Goal: Feedback & Contribution: Submit feedback/report problem

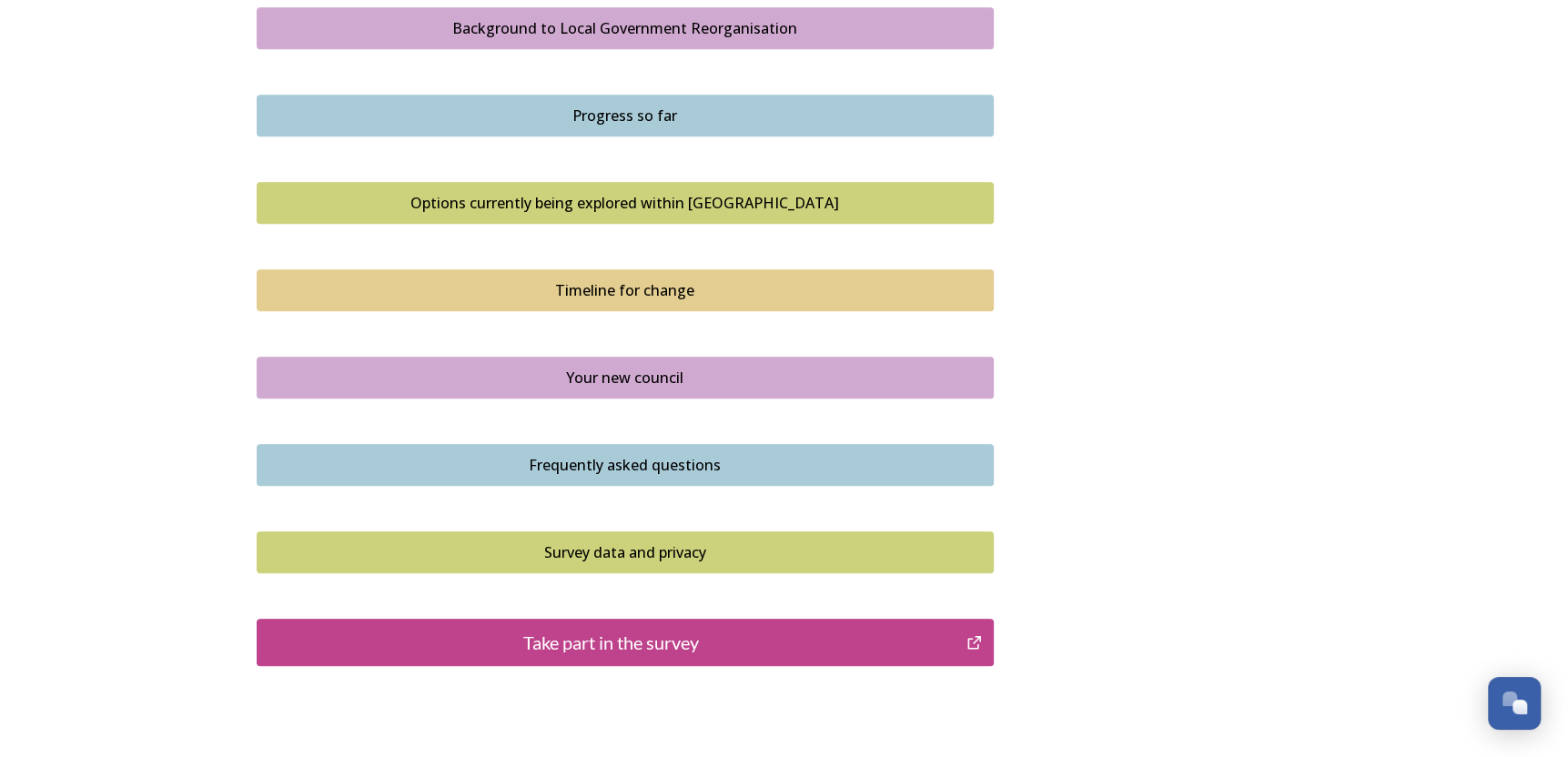
scroll to position [1183, 0]
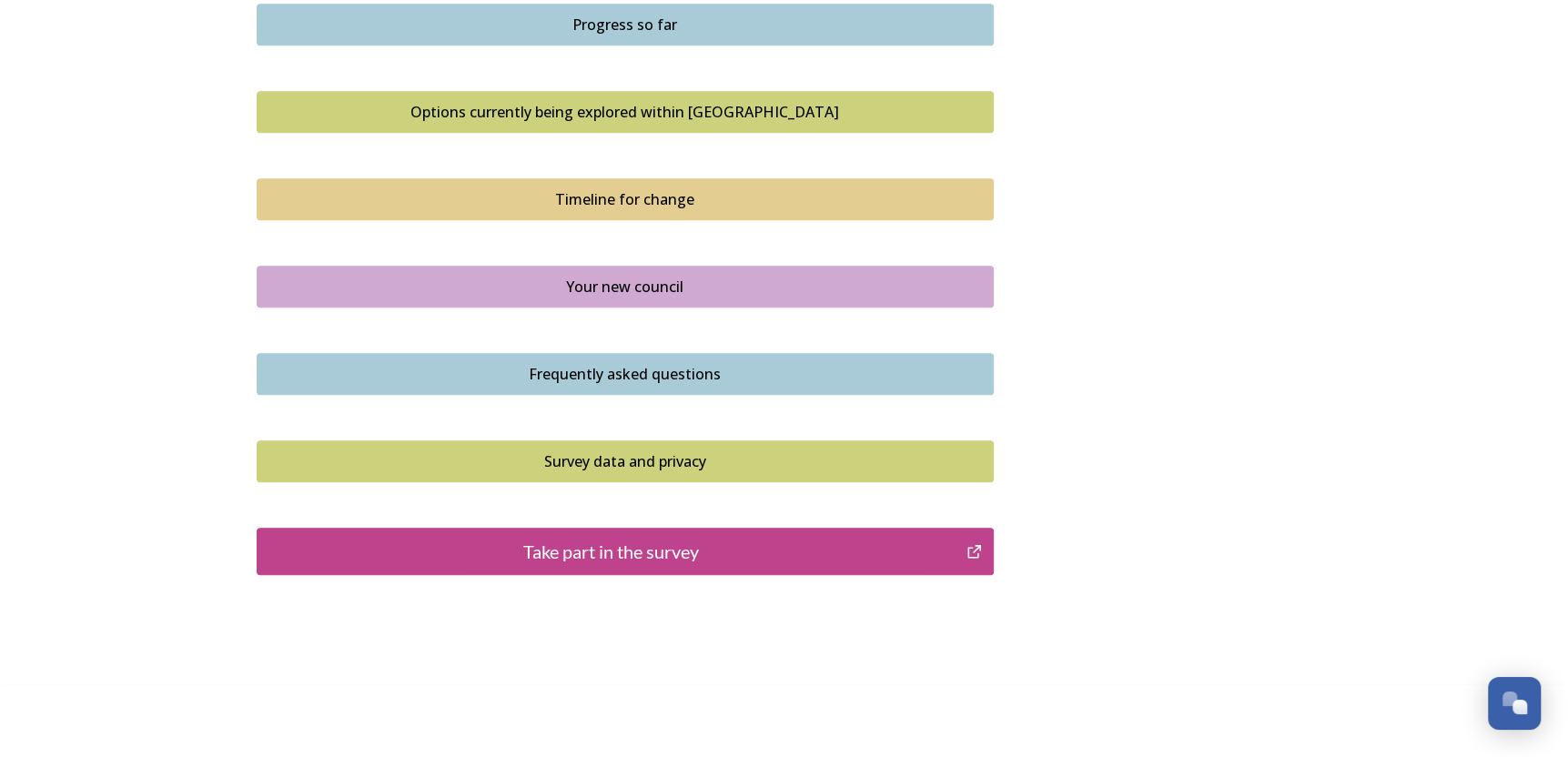
click at [633, 551] on div "Take part in the survey" at bounding box center [612, 551] width 691 height 27
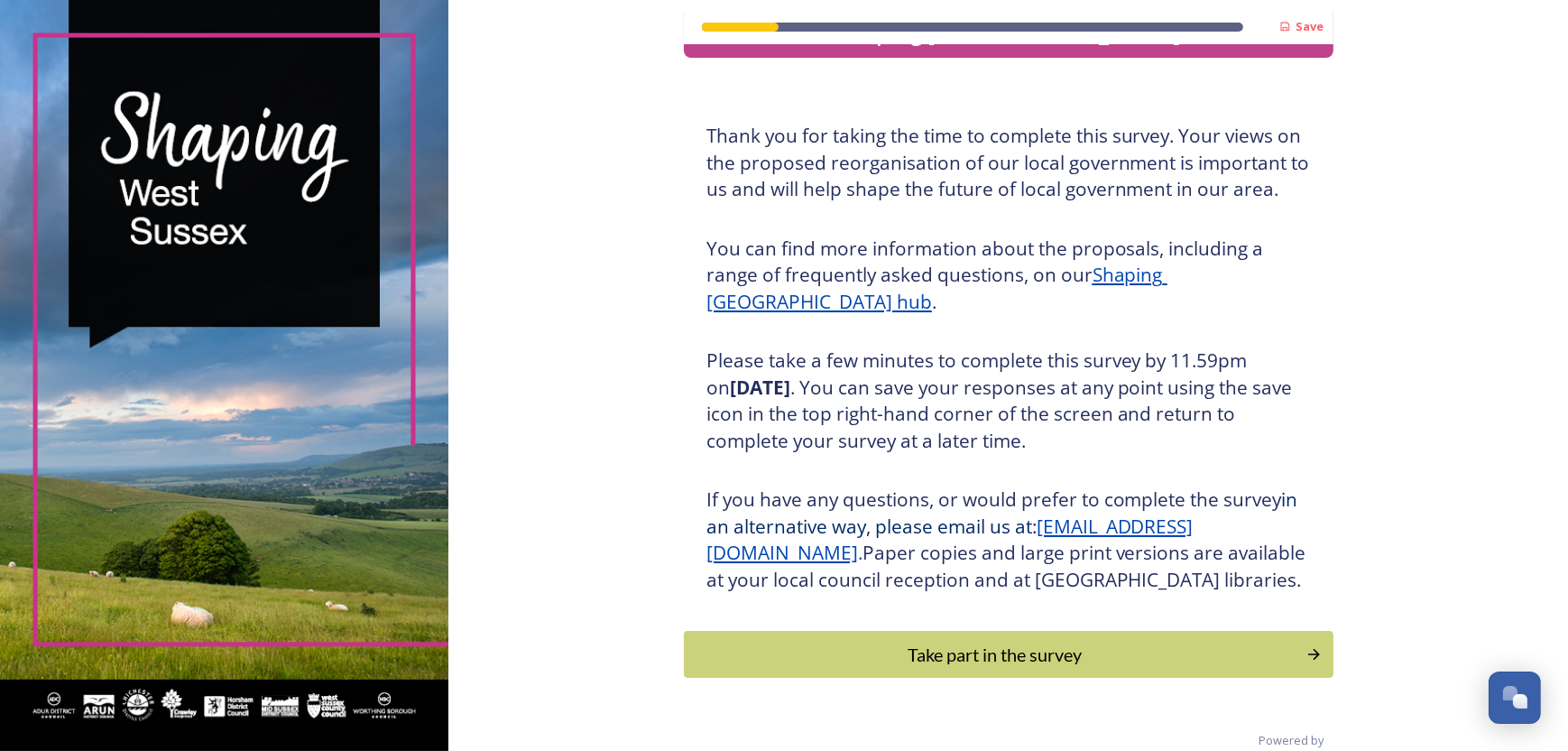
scroll to position [115, 0]
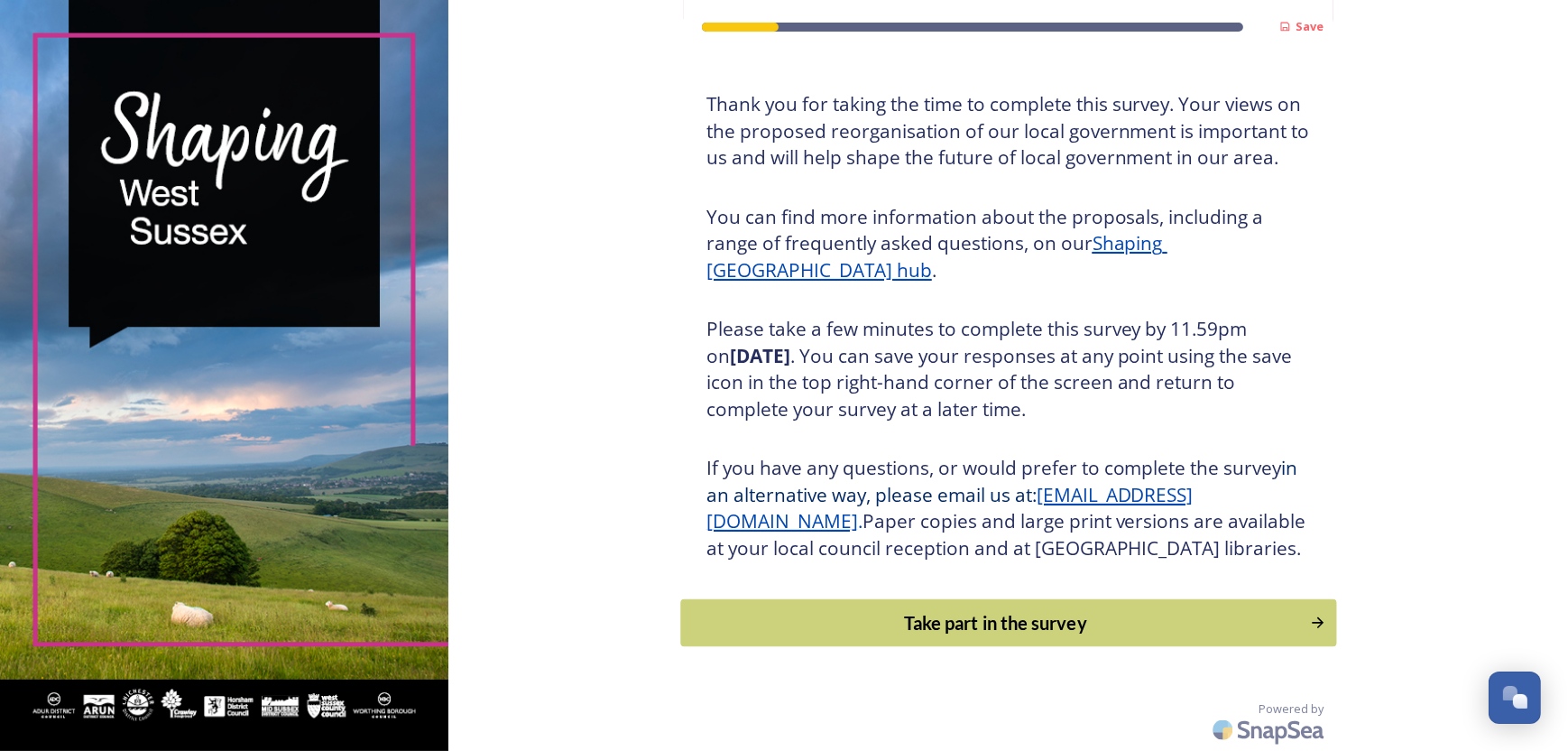
click at [968, 632] on div "Take part in the survey" at bounding box center [996, 623] width 610 height 27
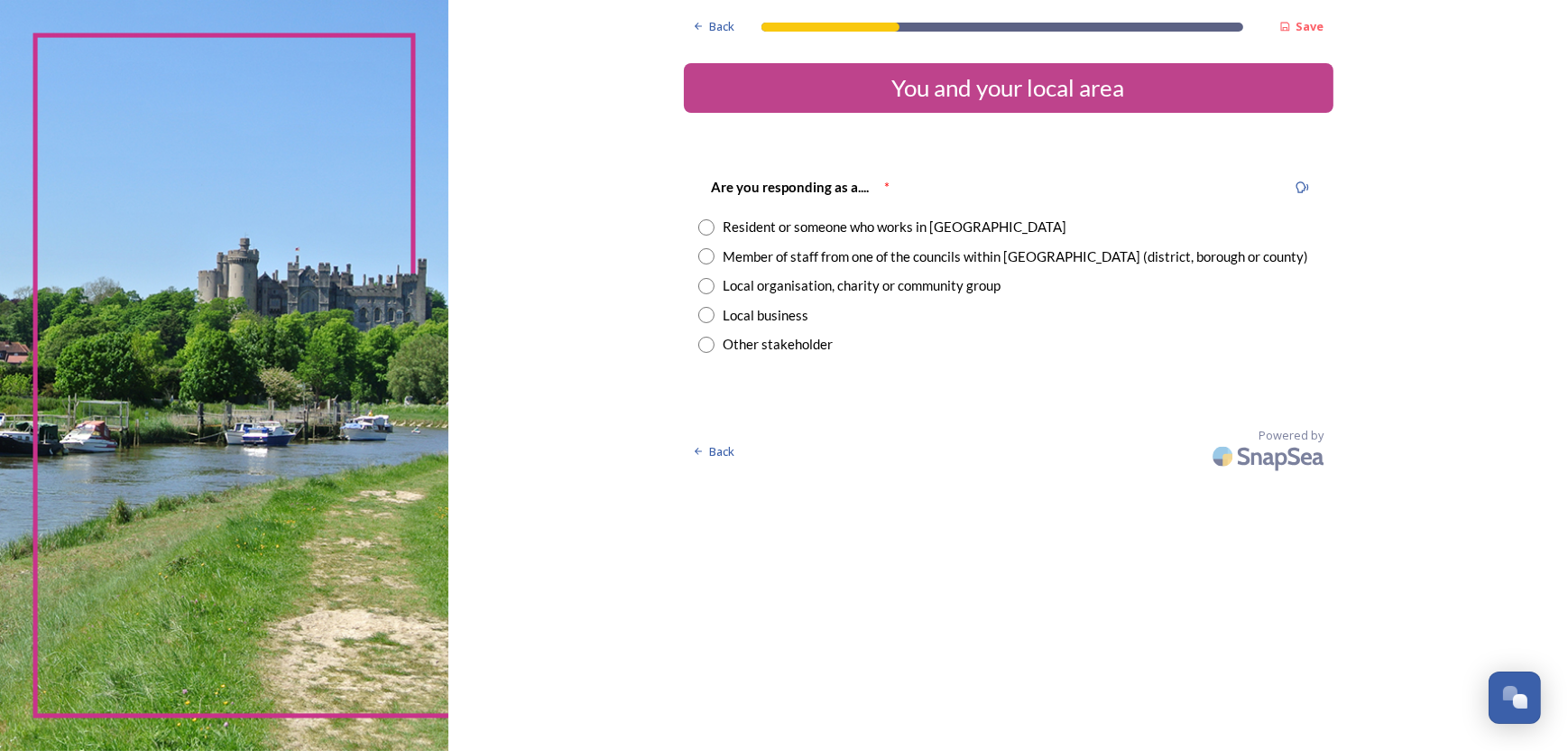
click at [709, 257] on input "radio" at bounding box center [706, 256] width 16 height 16
radio input "true"
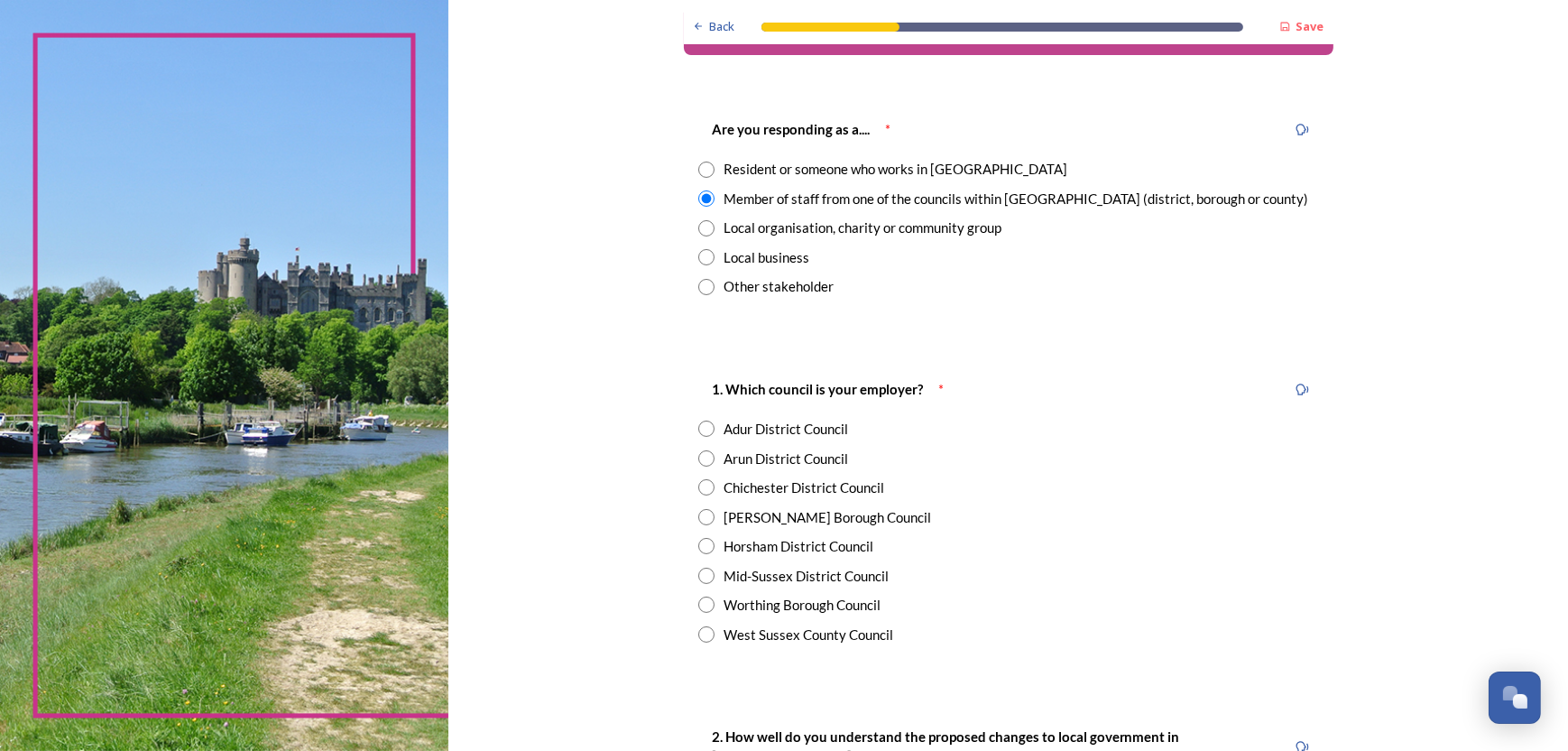
scroll to position [90, 0]
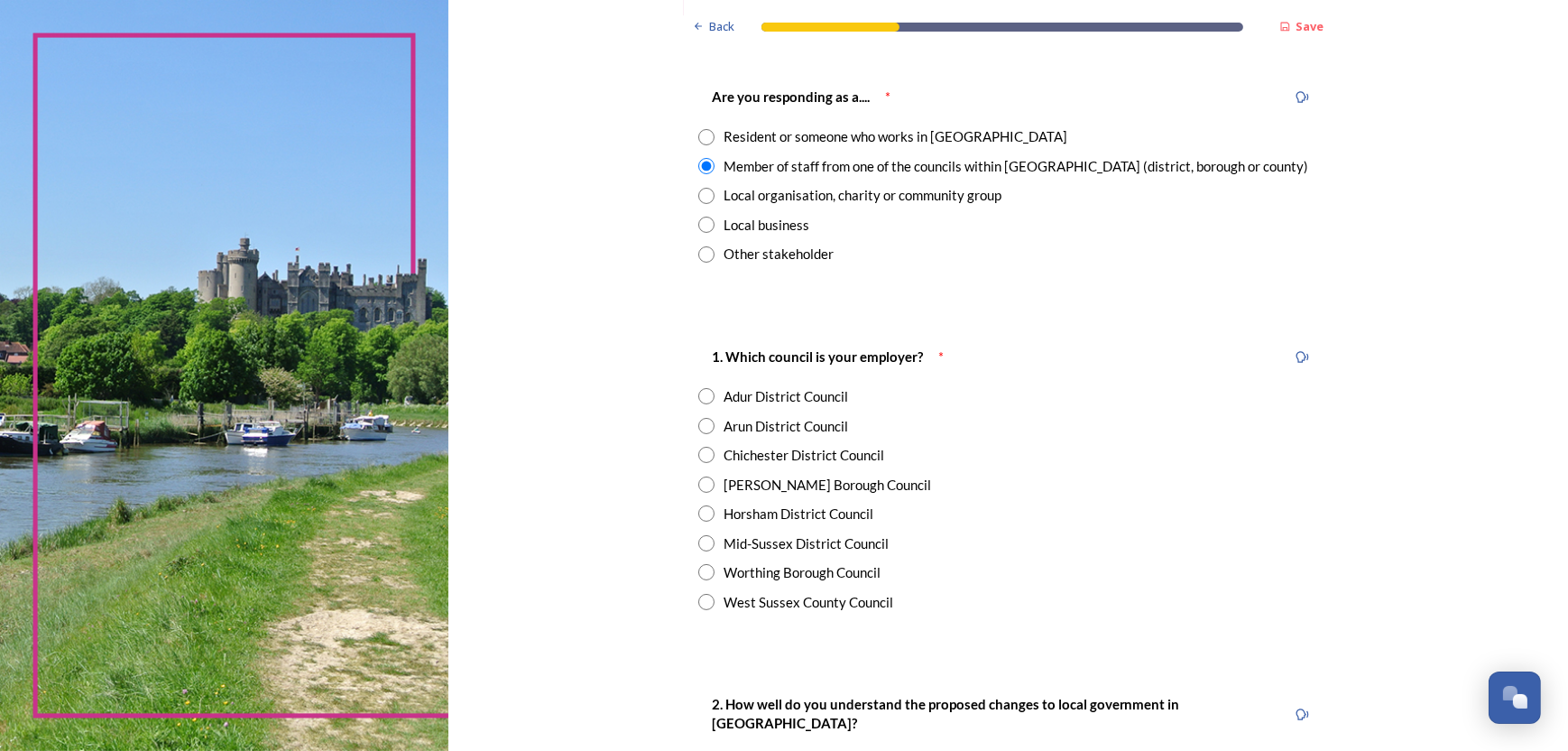
click at [704, 427] on input "radio" at bounding box center [706, 425] width 16 height 16
radio input "true"
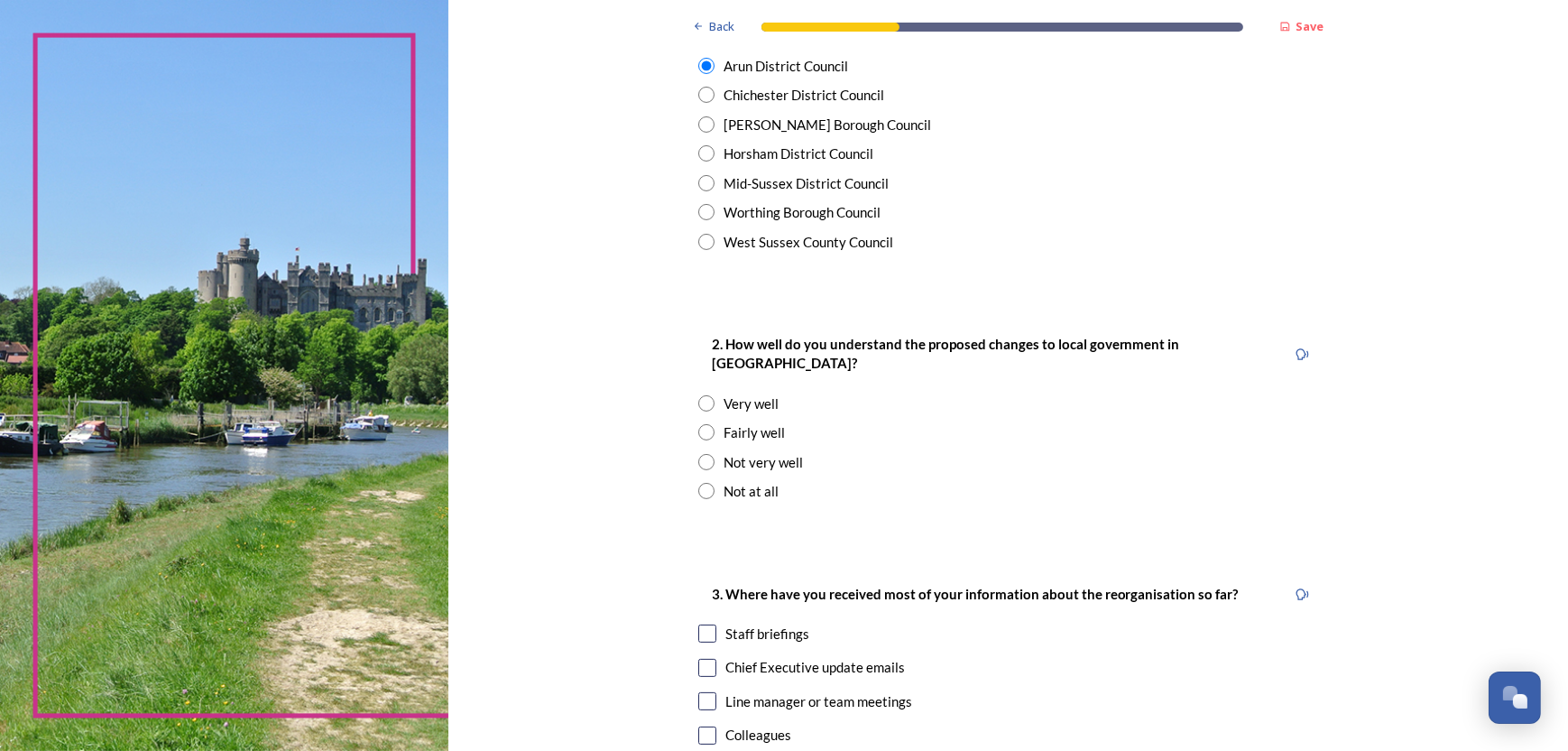
scroll to position [452, 0]
click at [704, 423] on input "radio" at bounding box center [706, 431] width 16 height 16
radio input "true"
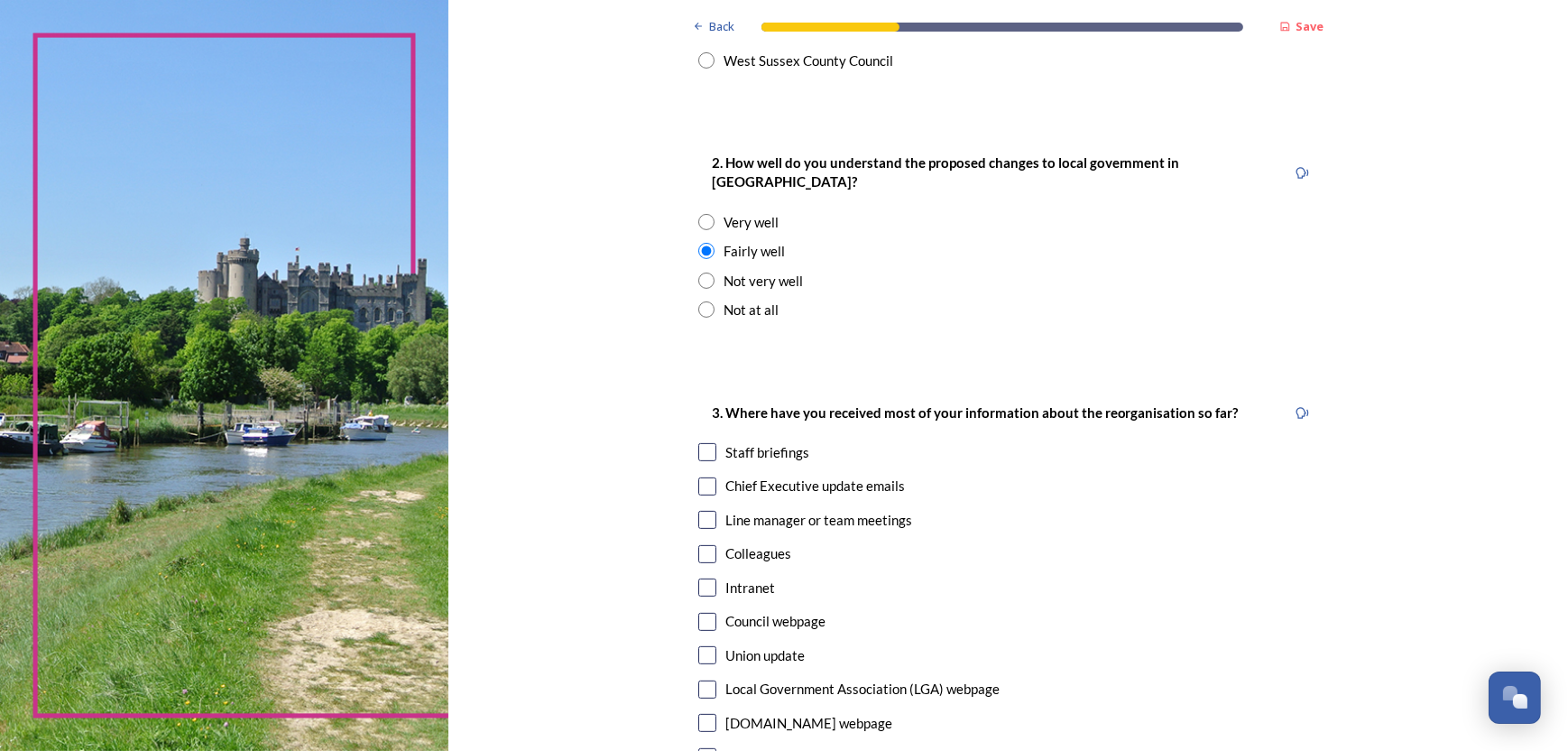
scroll to position [722, 0]
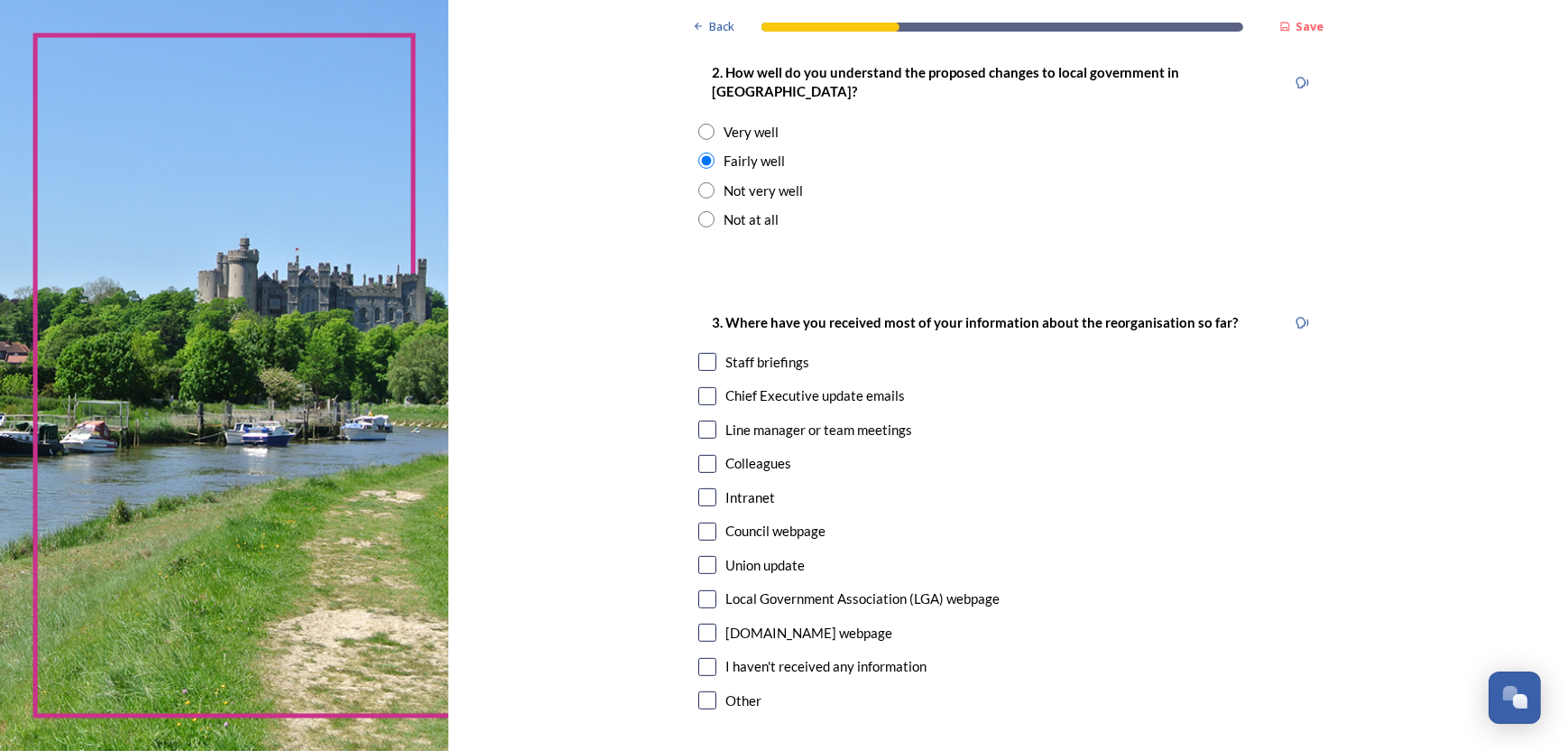
click at [700, 353] on input "checkbox" at bounding box center [707, 361] width 18 height 18
checkbox input "true"
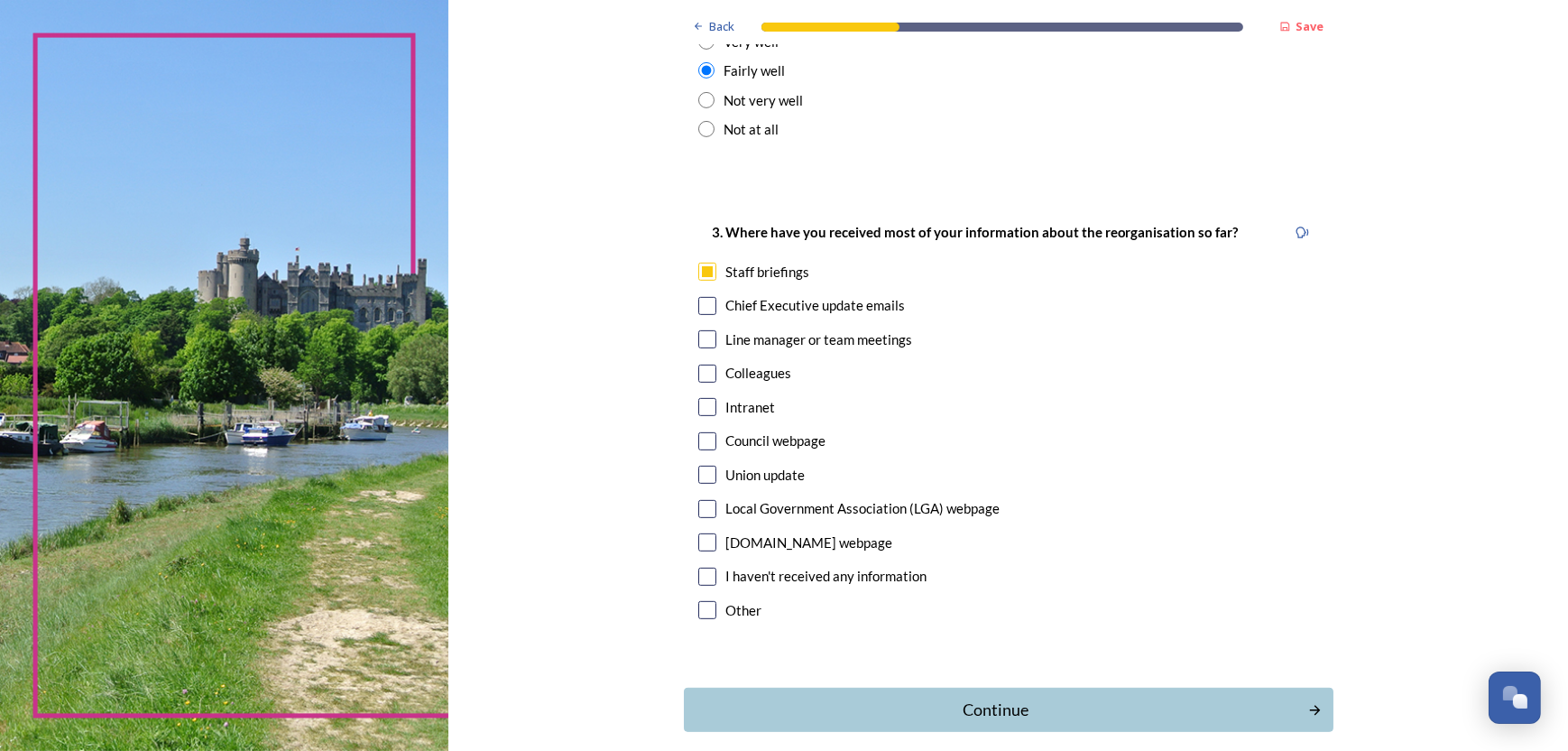
click at [705, 330] on input "checkbox" at bounding box center [707, 339] width 18 height 18
checkbox input "true"
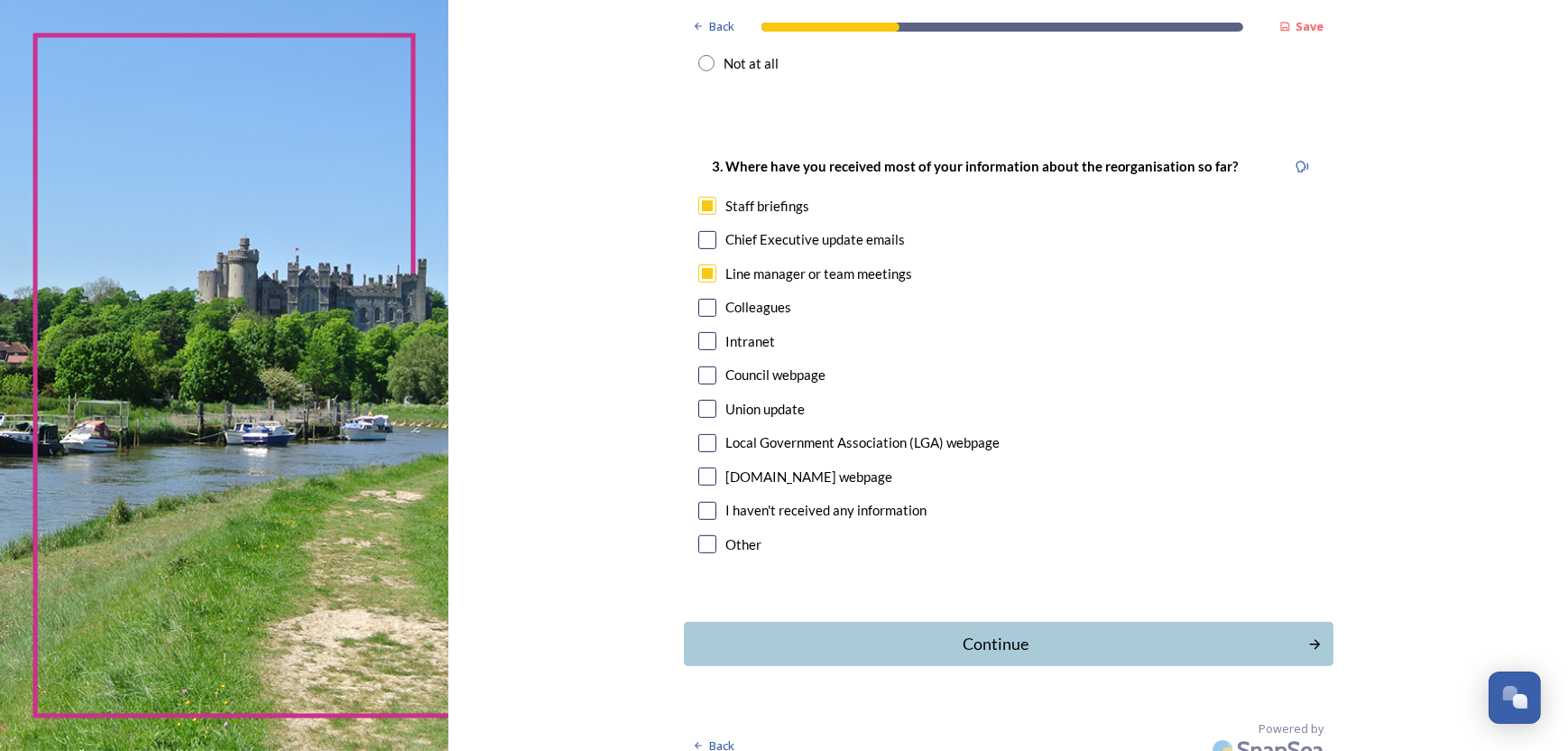
click at [698, 298] on input "checkbox" at bounding box center [707, 307] width 18 height 18
checkbox input "true"
click at [698, 467] on input "checkbox" at bounding box center [707, 476] width 18 height 18
checkbox input "true"
click at [996, 632] on div "Continue" at bounding box center [996, 643] width 605 height 24
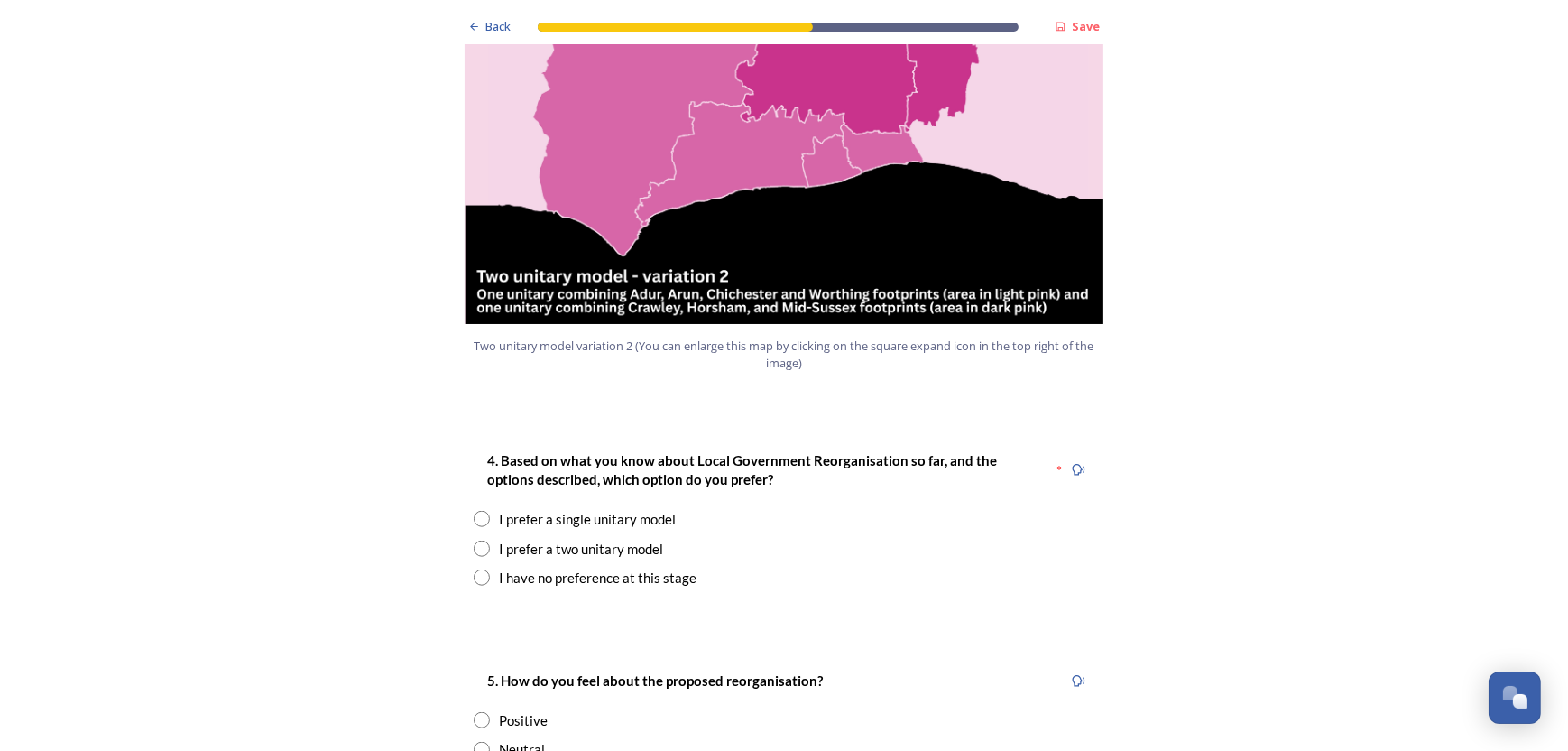
scroll to position [2166, 0]
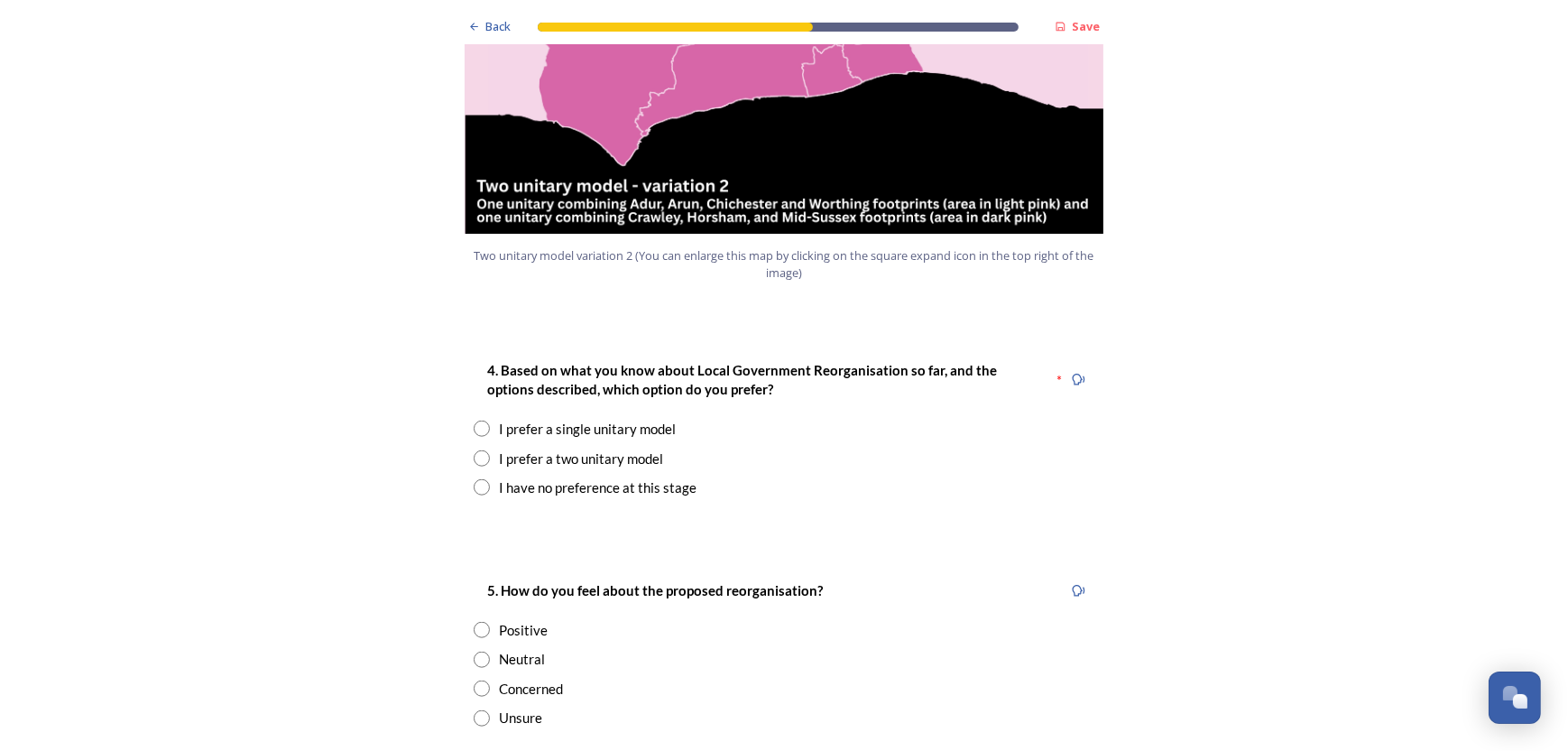
click at [475, 421] on input "radio" at bounding box center [481, 428] width 16 height 16
radio input "true"
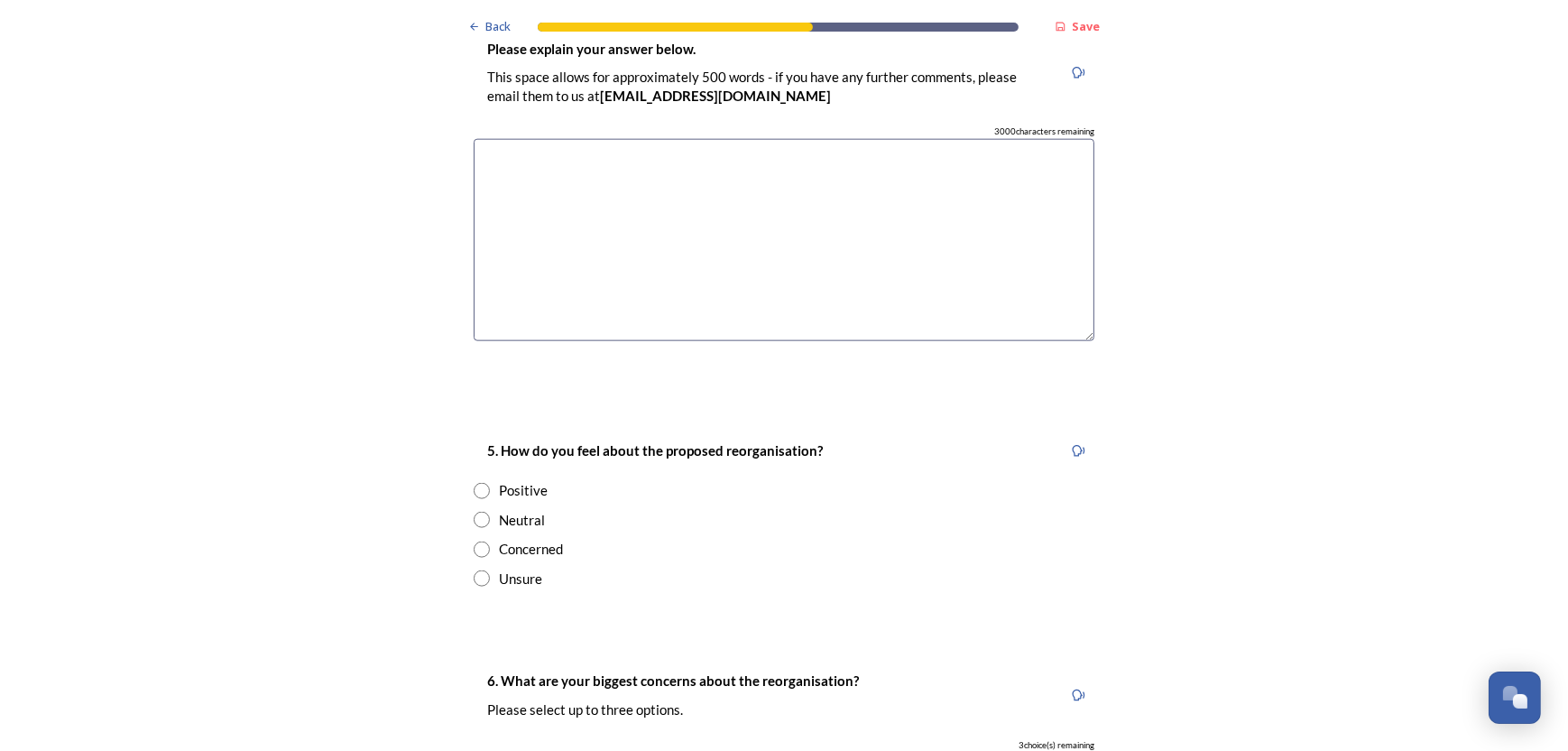
scroll to position [2798, 0]
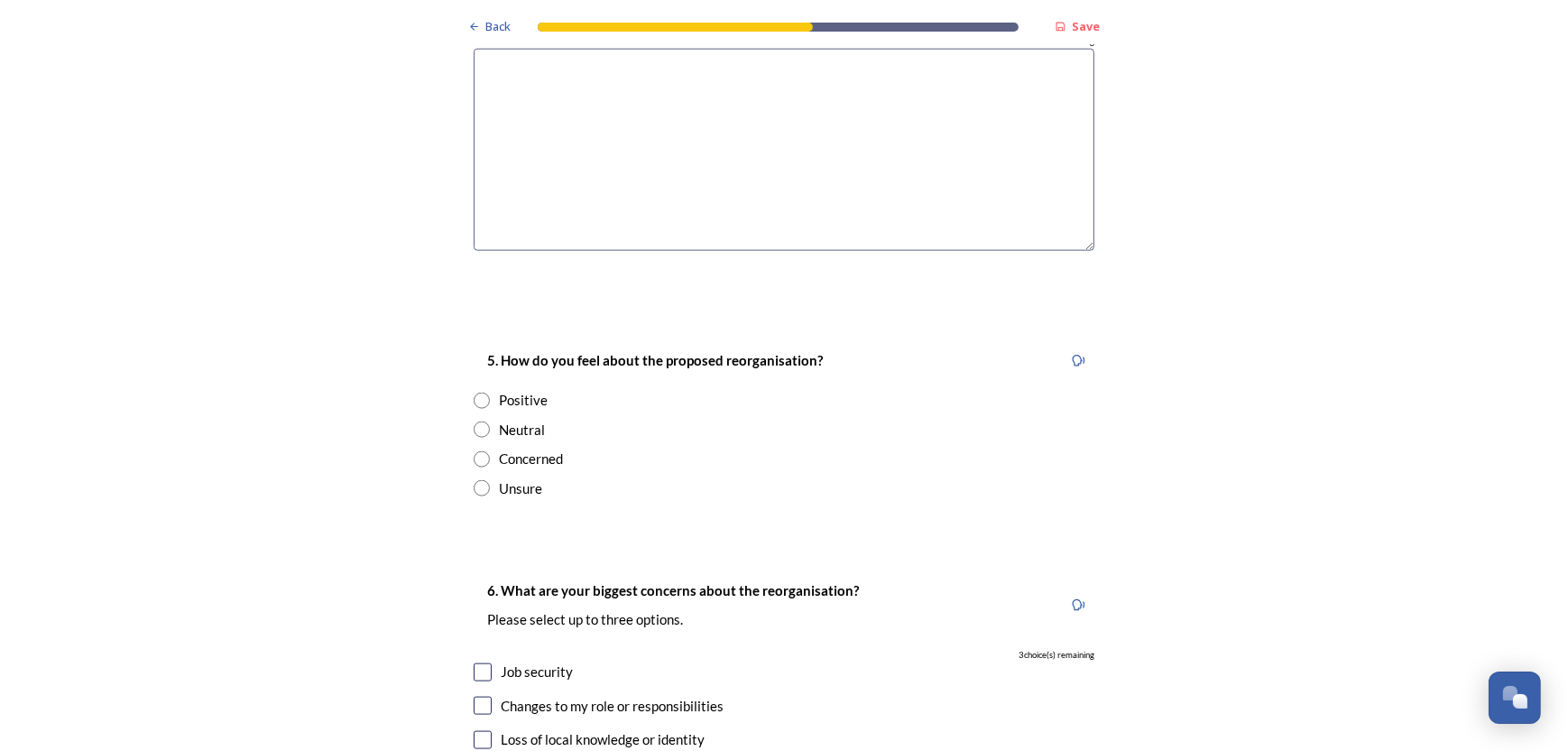
click at [476, 422] on input "radio" at bounding box center [481, 429] width 16 height 16
radio input "true"
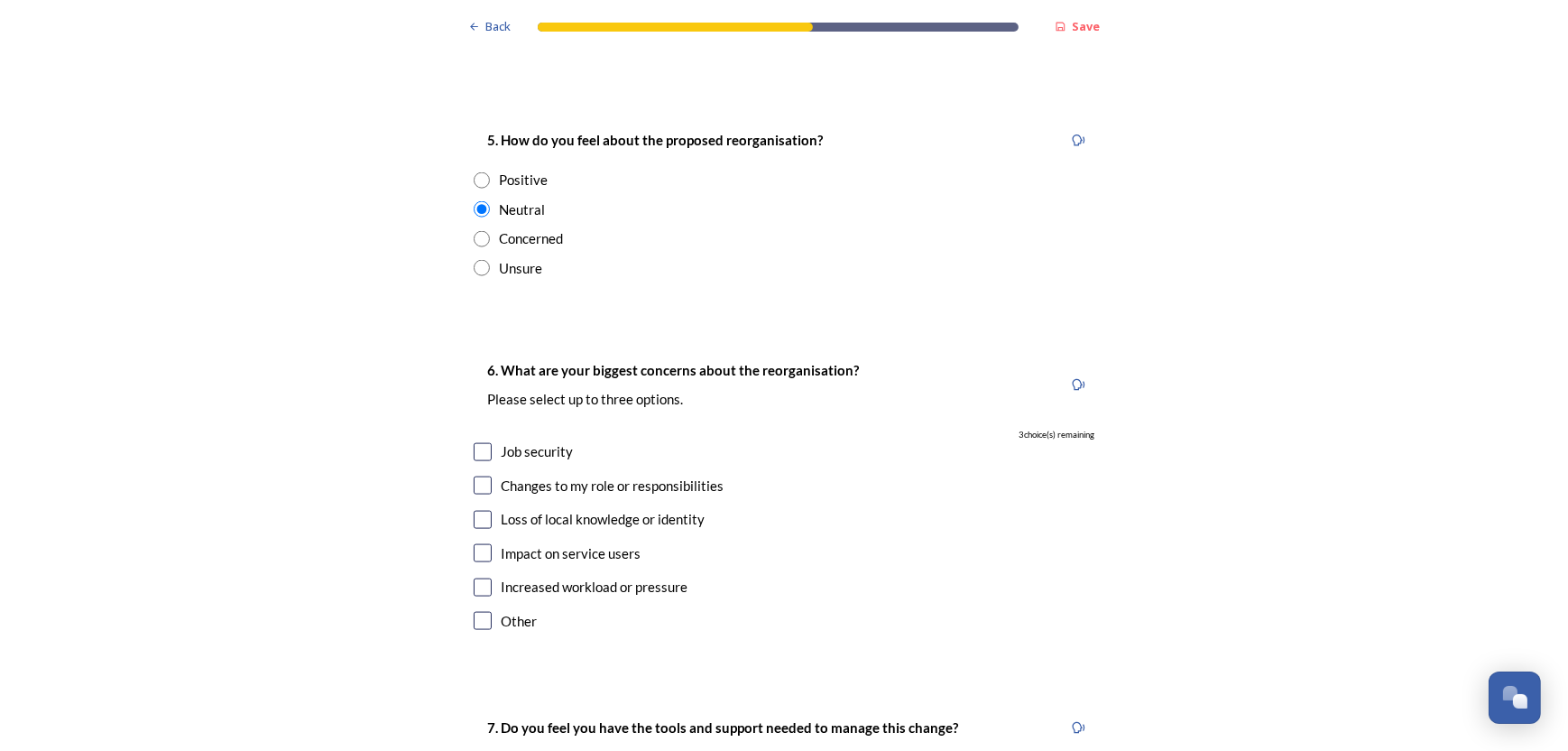
scroll to position [3069, 0]
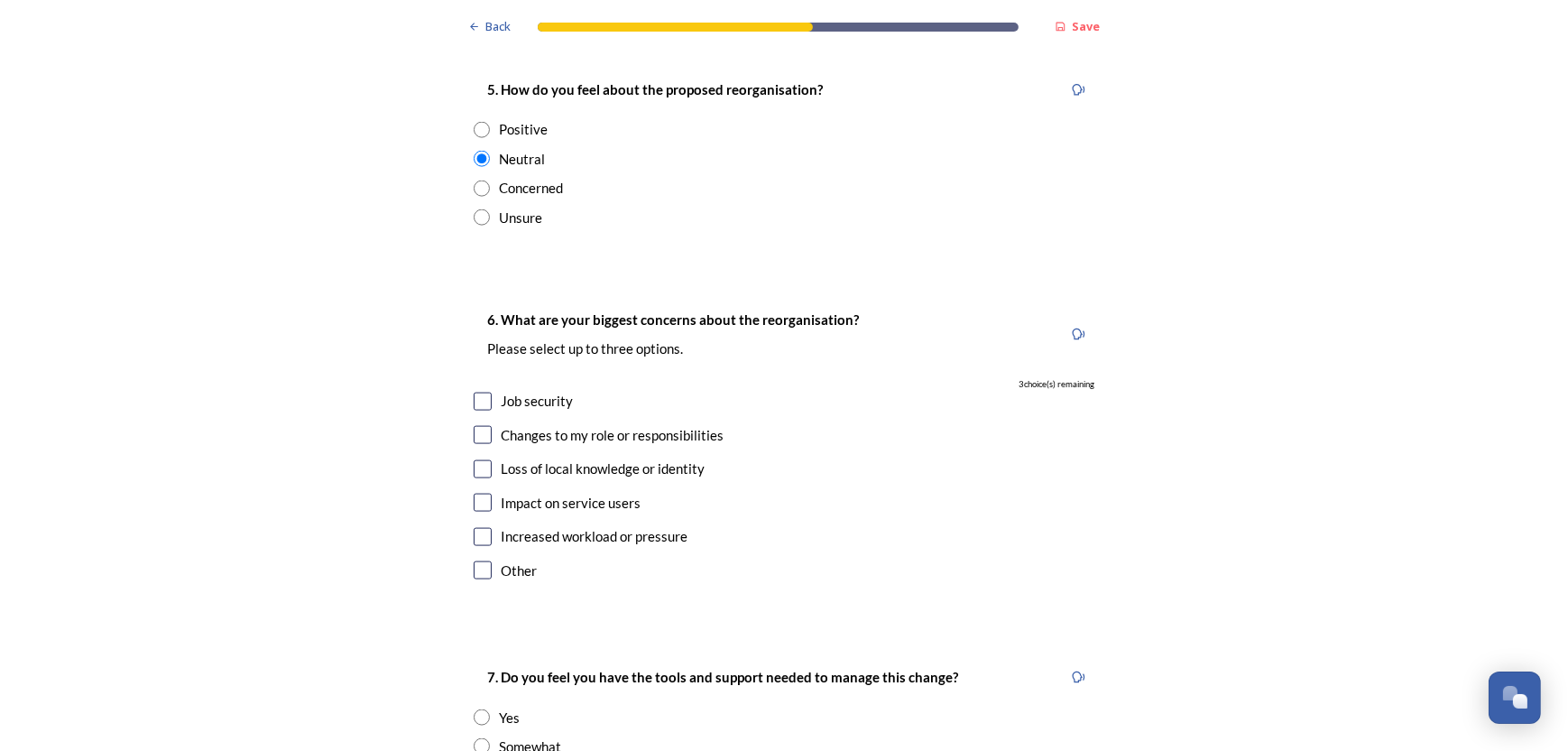
click at [474, 392] on input "checkbox" at bounding box center [482, 401] width 18 height 18
checkbox input "true"
click at [477, 426] on input "checkbox" at bounding box center [482, 435] width 18 height 18
checkbox input "true"
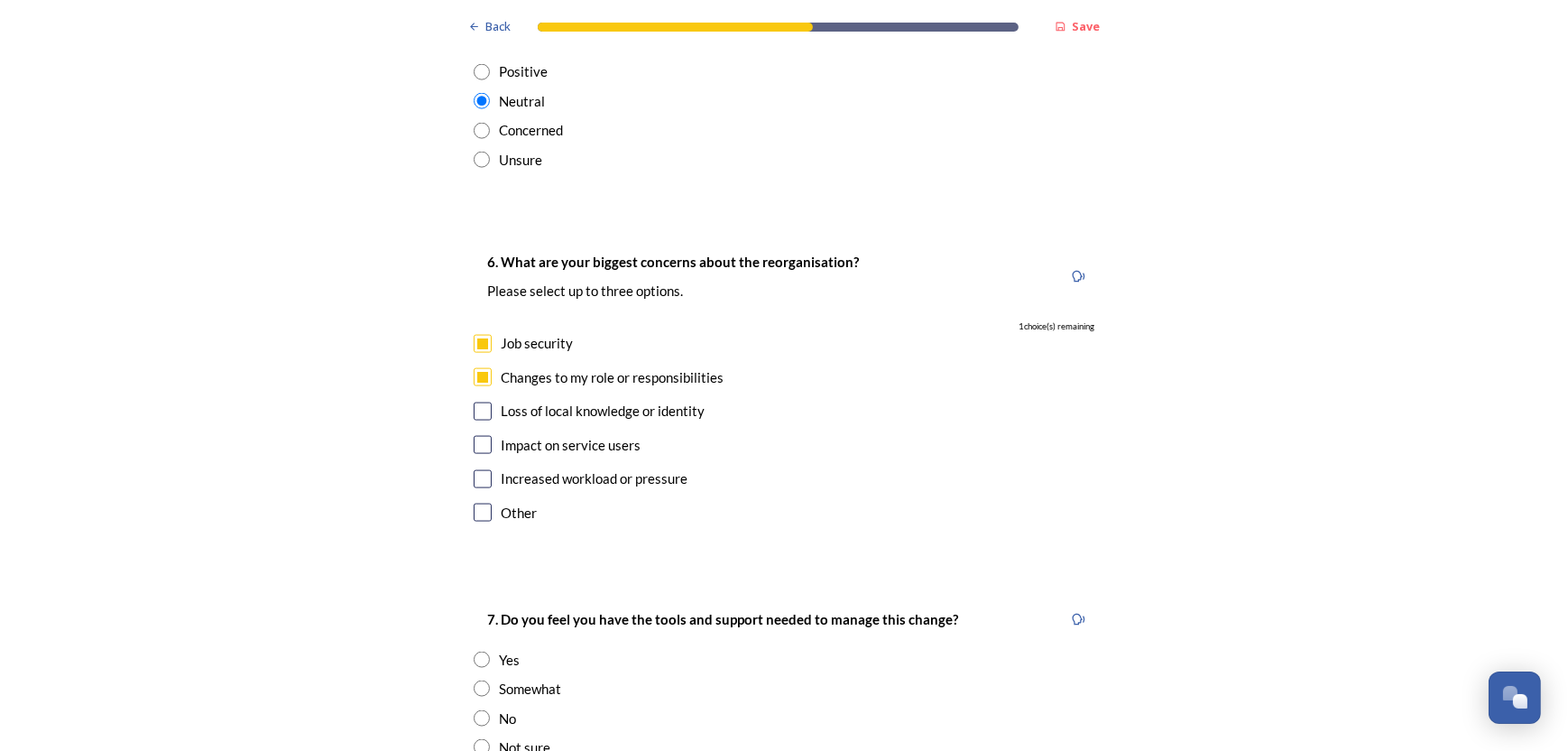
scroll to position [3159, 0]
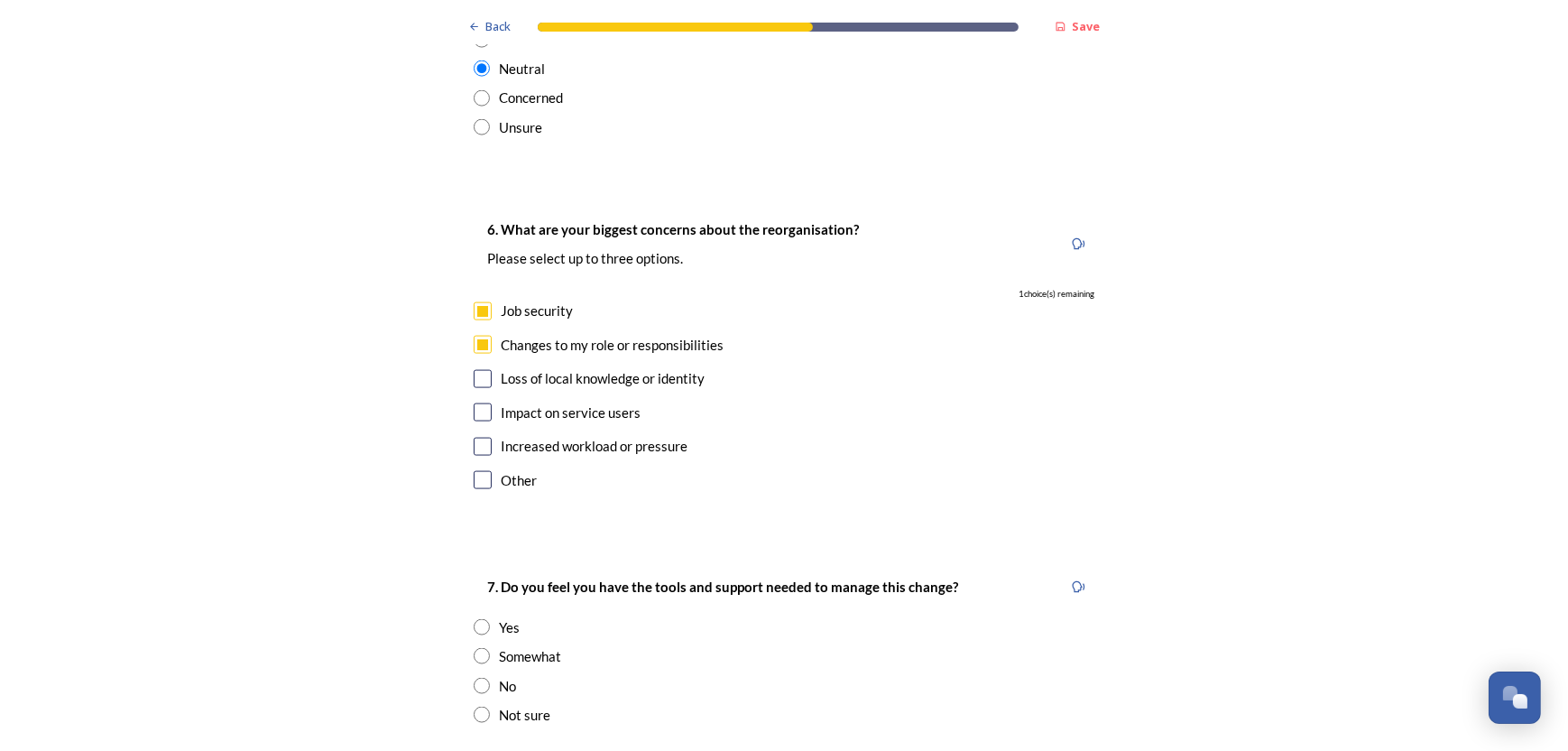
click at [475, 403] on input "checkbox" at bounding box center [482, 412] width 18 height 18
checkbox input "true"
click at [474, 438] on input "checkbox" at bounding box center [482, 447] width 18 height 18
click at [482, 438] on input "checkbox" at bounding box center [482, 447] width 18 height 18
click at [475, 438] on input "checkbox" at bounding box center [482, 447] width 18 height 18
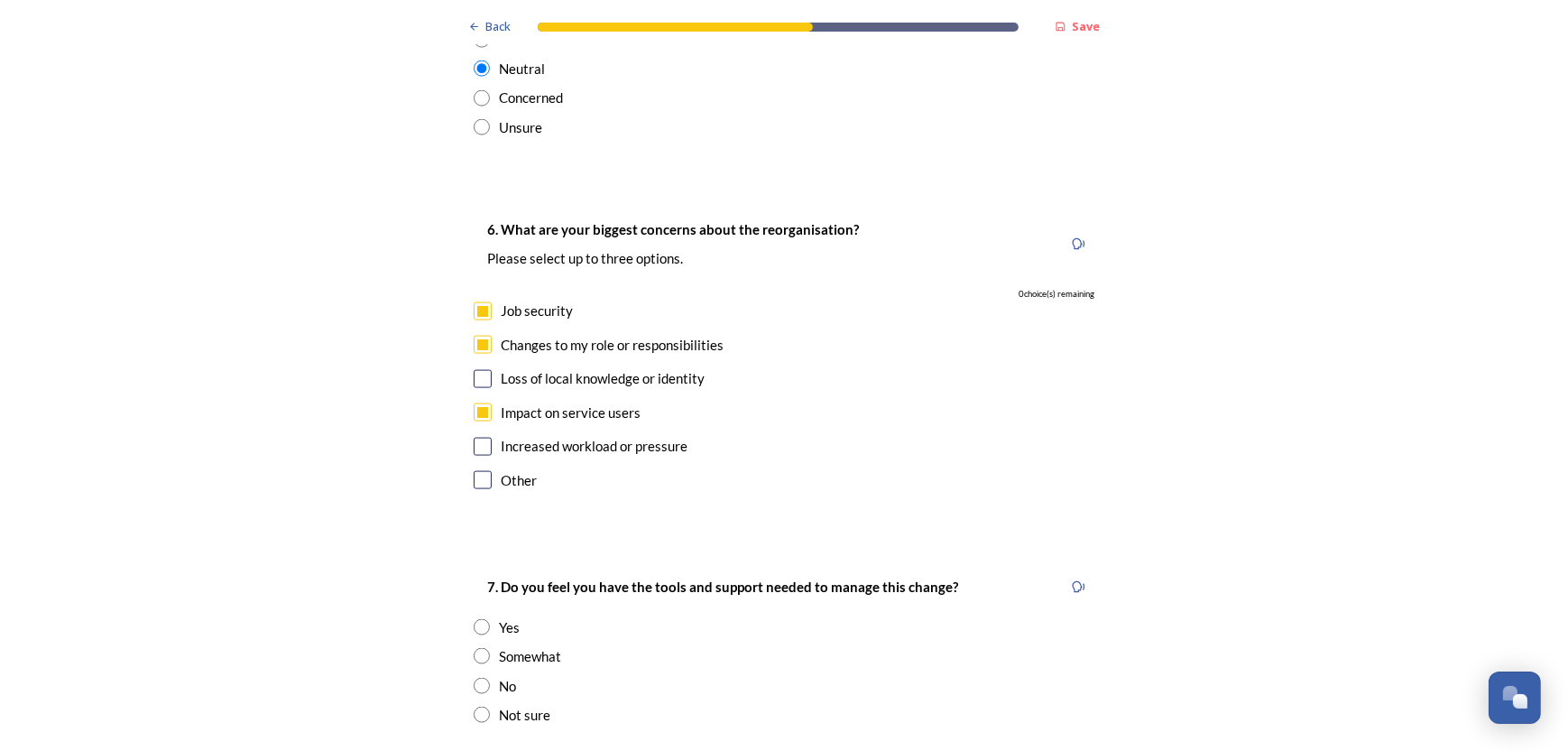
checkbox input "false"
click at [474, 436] on div "Increased workload or pressure" at bounding box center [784, 446] width 621 height 20
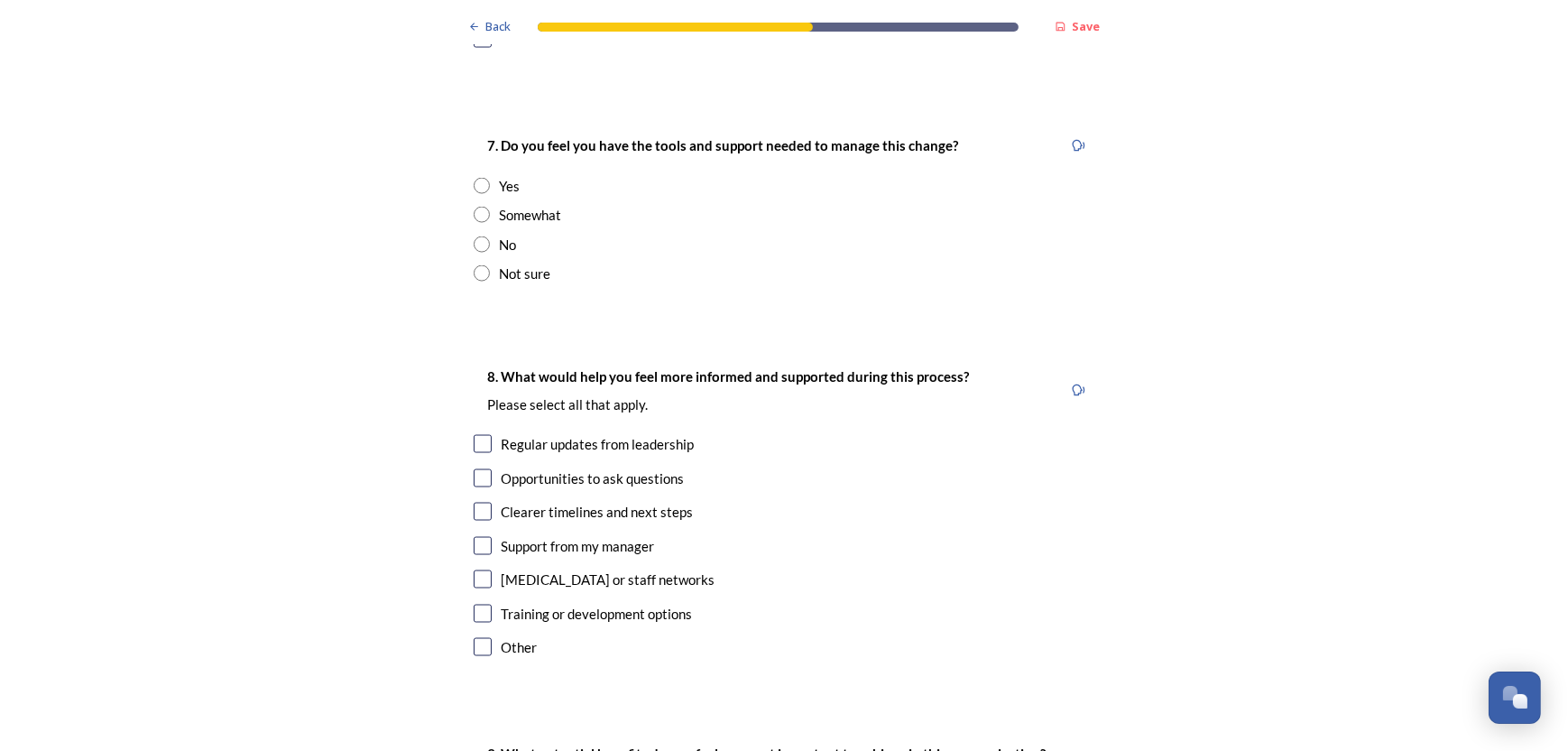
scroll to position [3611, 0]
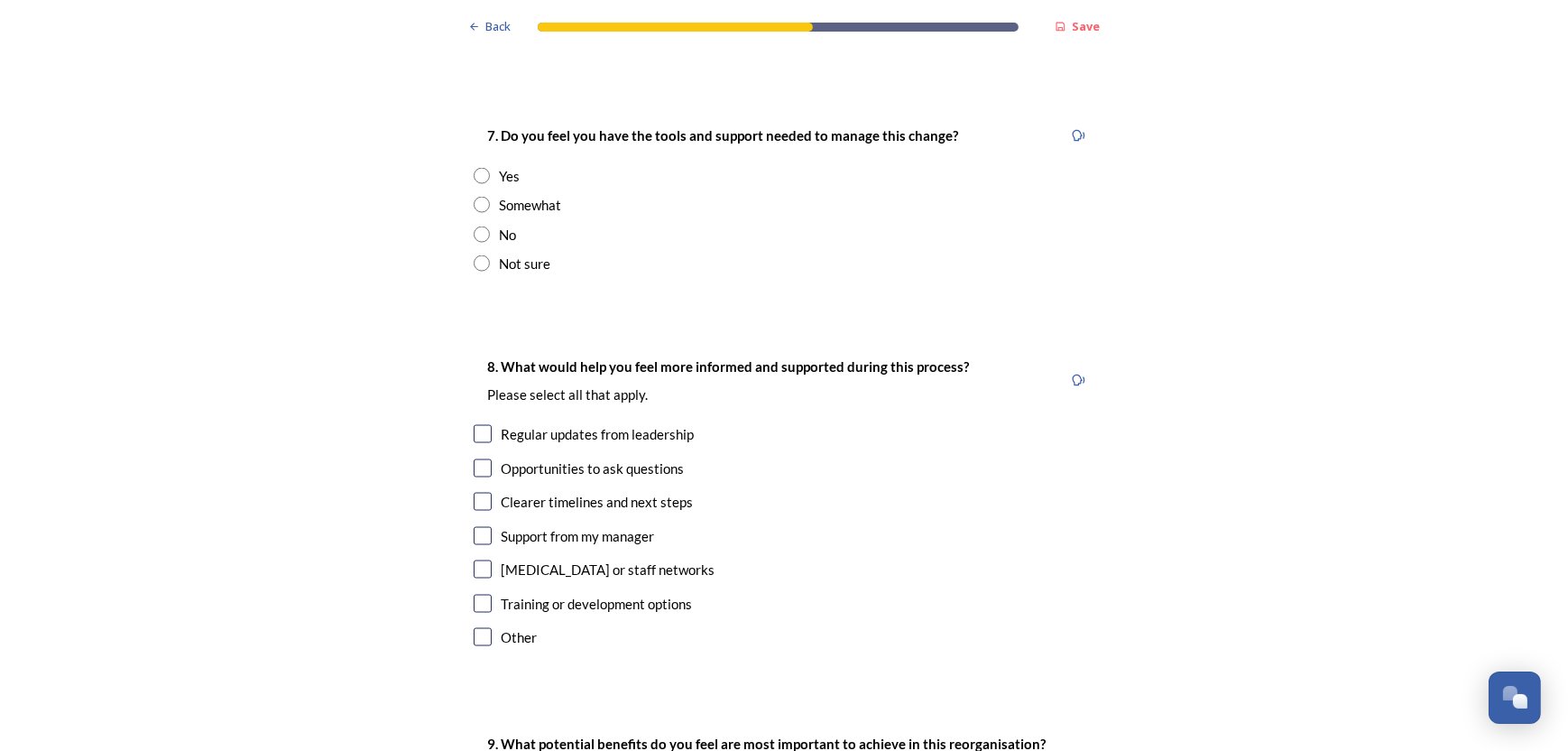
click at [474, 256] on input "radio" at bounding box center [481, 264] width 16 height 16
radio input "true"
click at [476, 197] on input "radio" at bounding box center [481, 204] width 16 height 16
radio input "true"
click at [474, 256] on input "radio" at bounding box center [481, 264] width 16 height 16
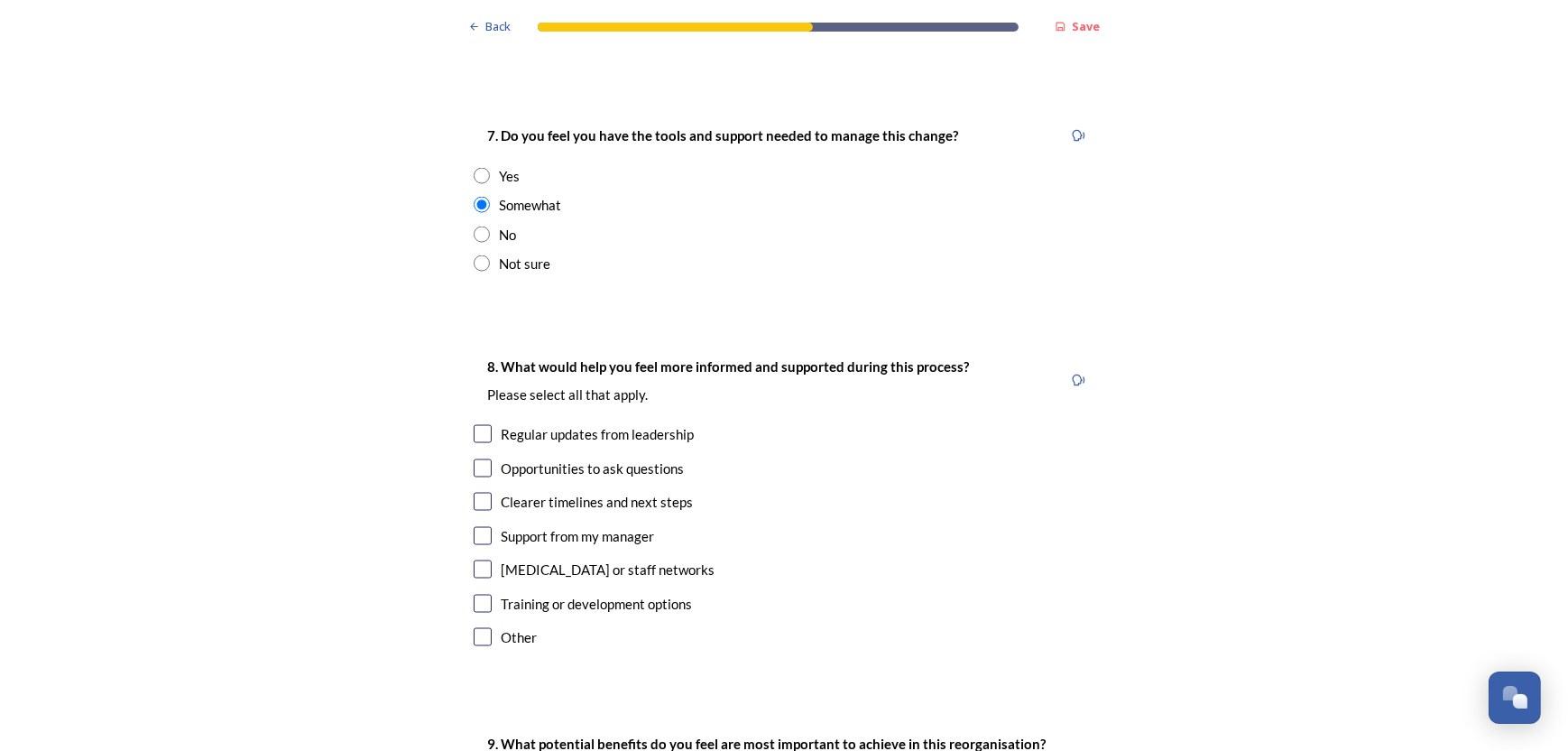
radio input "true"
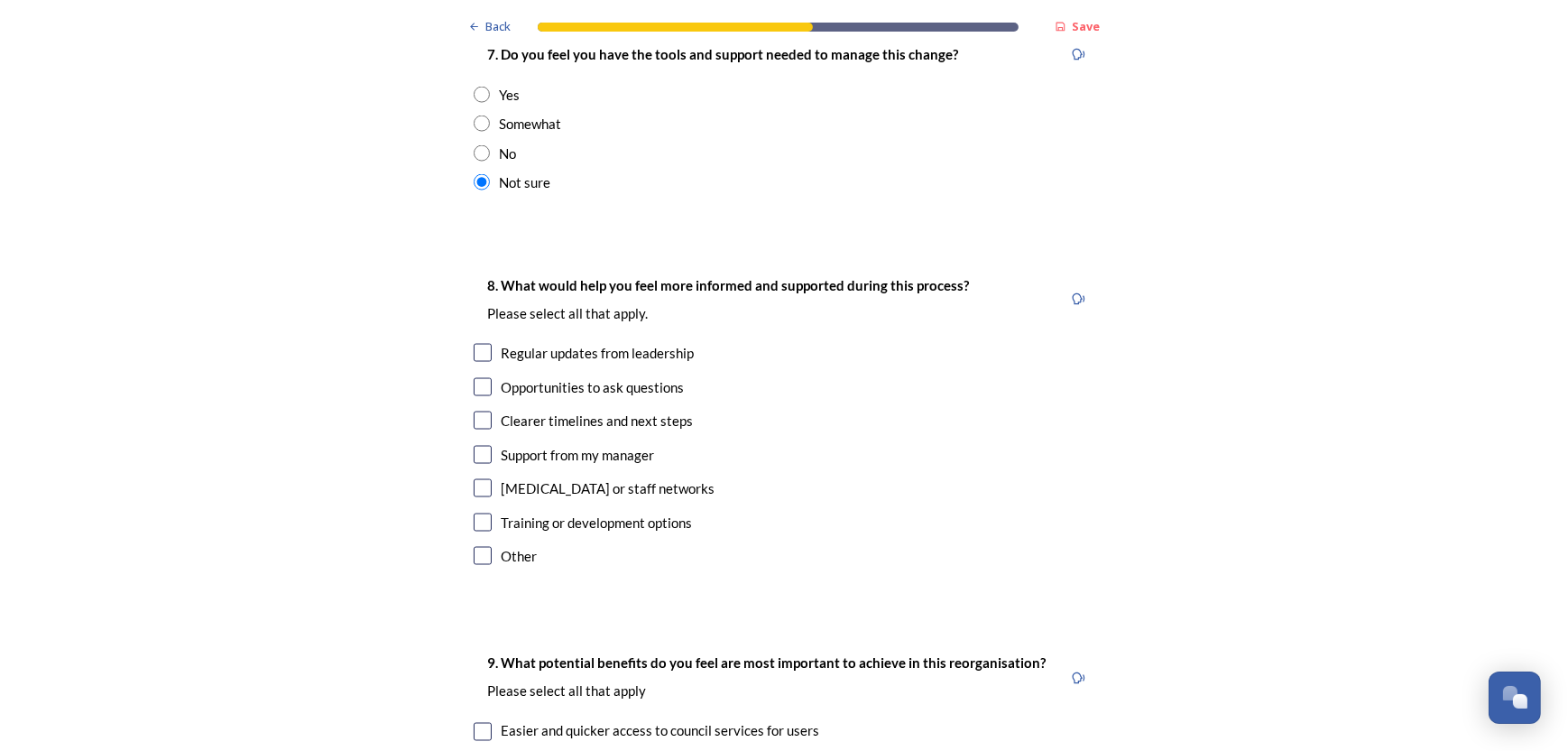
scroll to position [3701, 0]
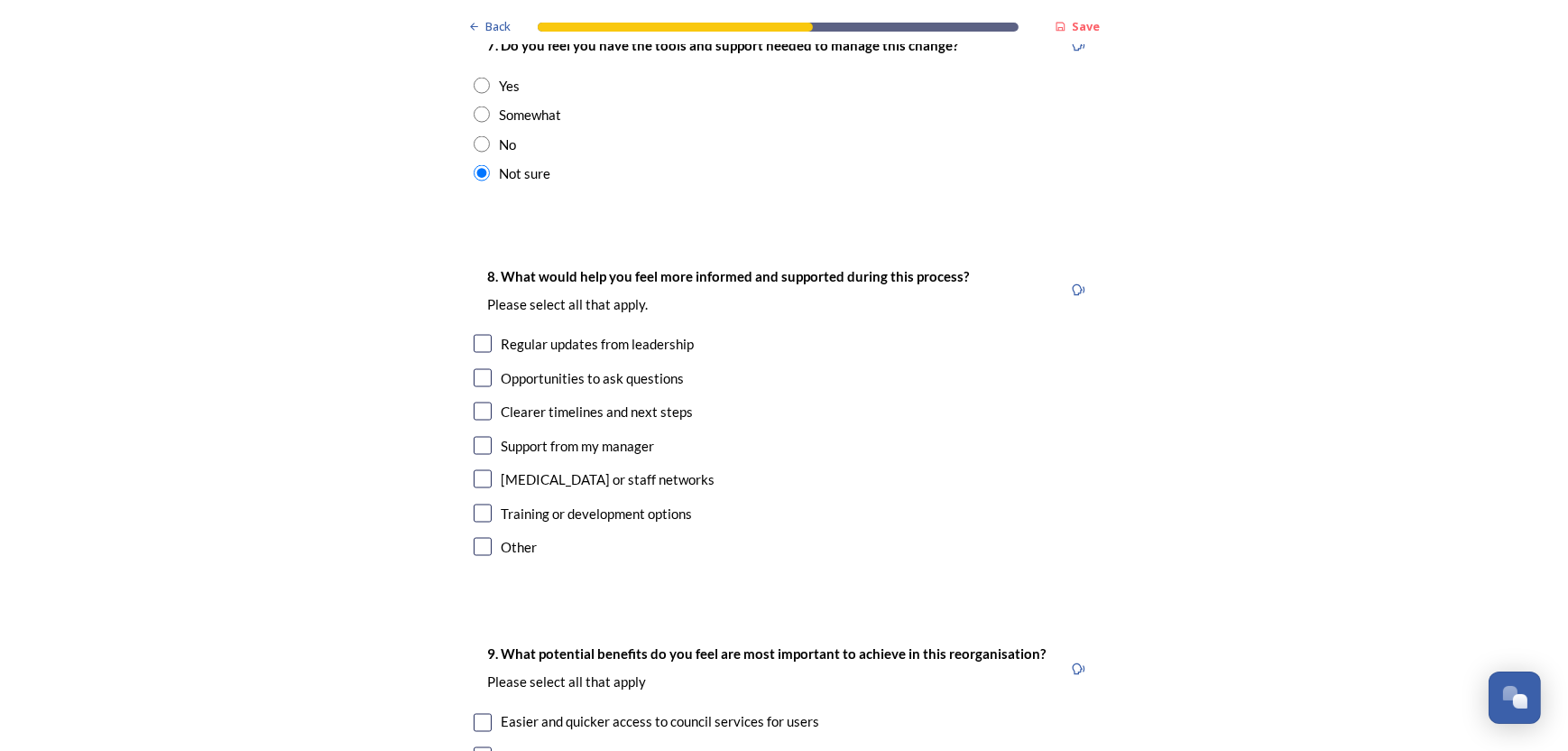
click at [474, 402] on input "checkbox" at bounding box center [482, 411] width 18 height 18
checkbox input "true"
click at [476, 505] on input "checkbox" at bounding box center [482, 514] width 18 height 18
checkbox input "true"
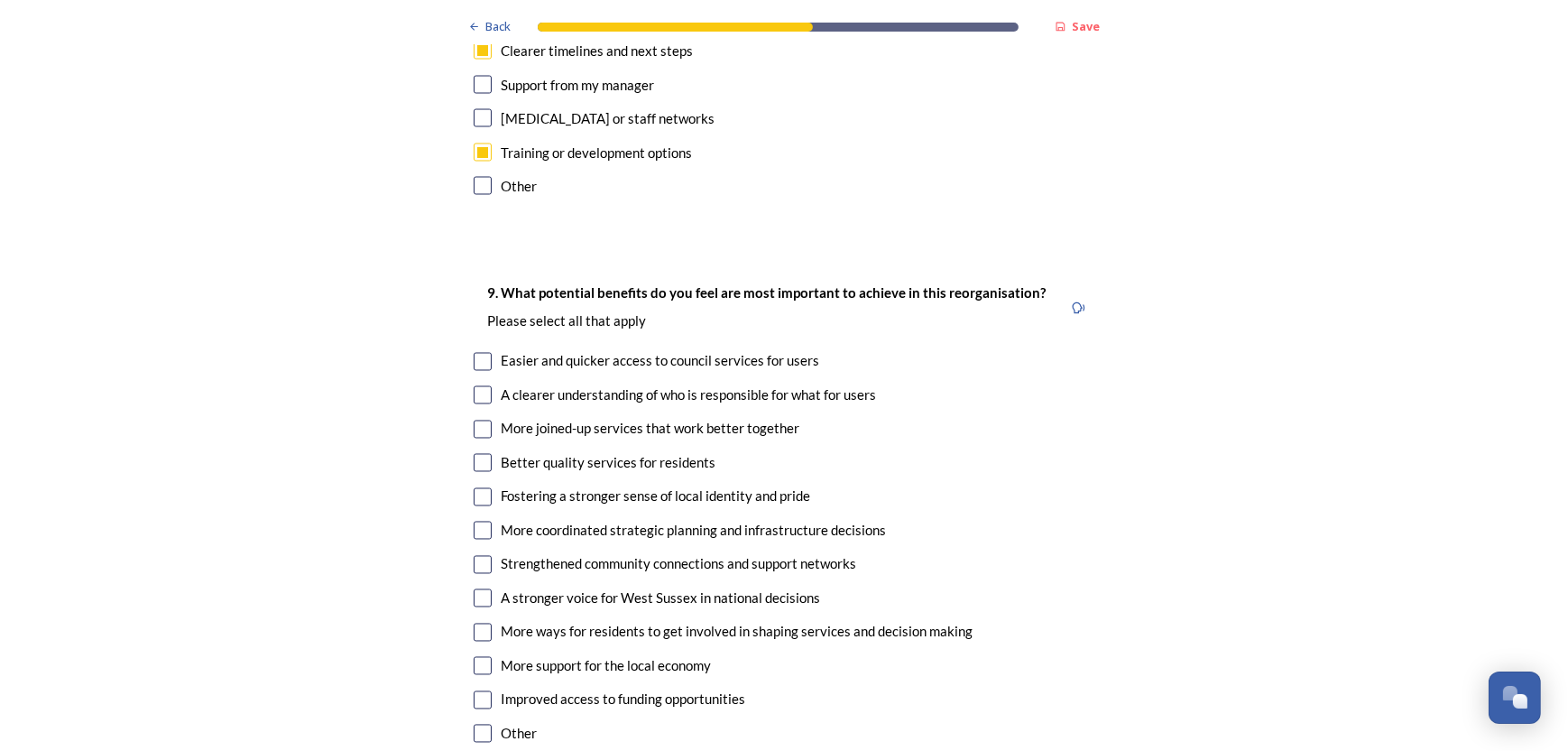
scroll to position [4151, 0]
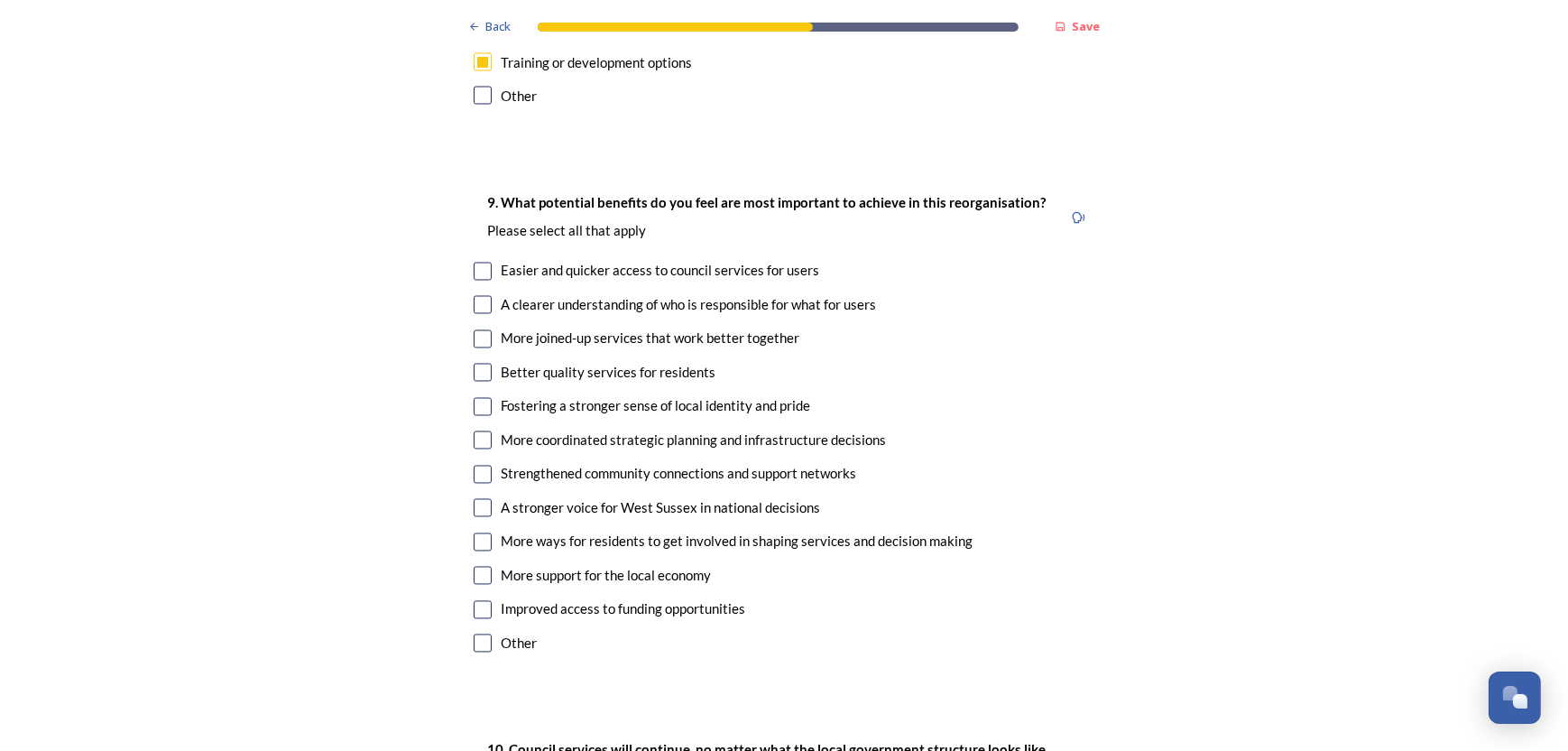
click at [477, 466] on input "checkbox" at bounding box center [482, 475] width 18 height 18
checkbox input "true"
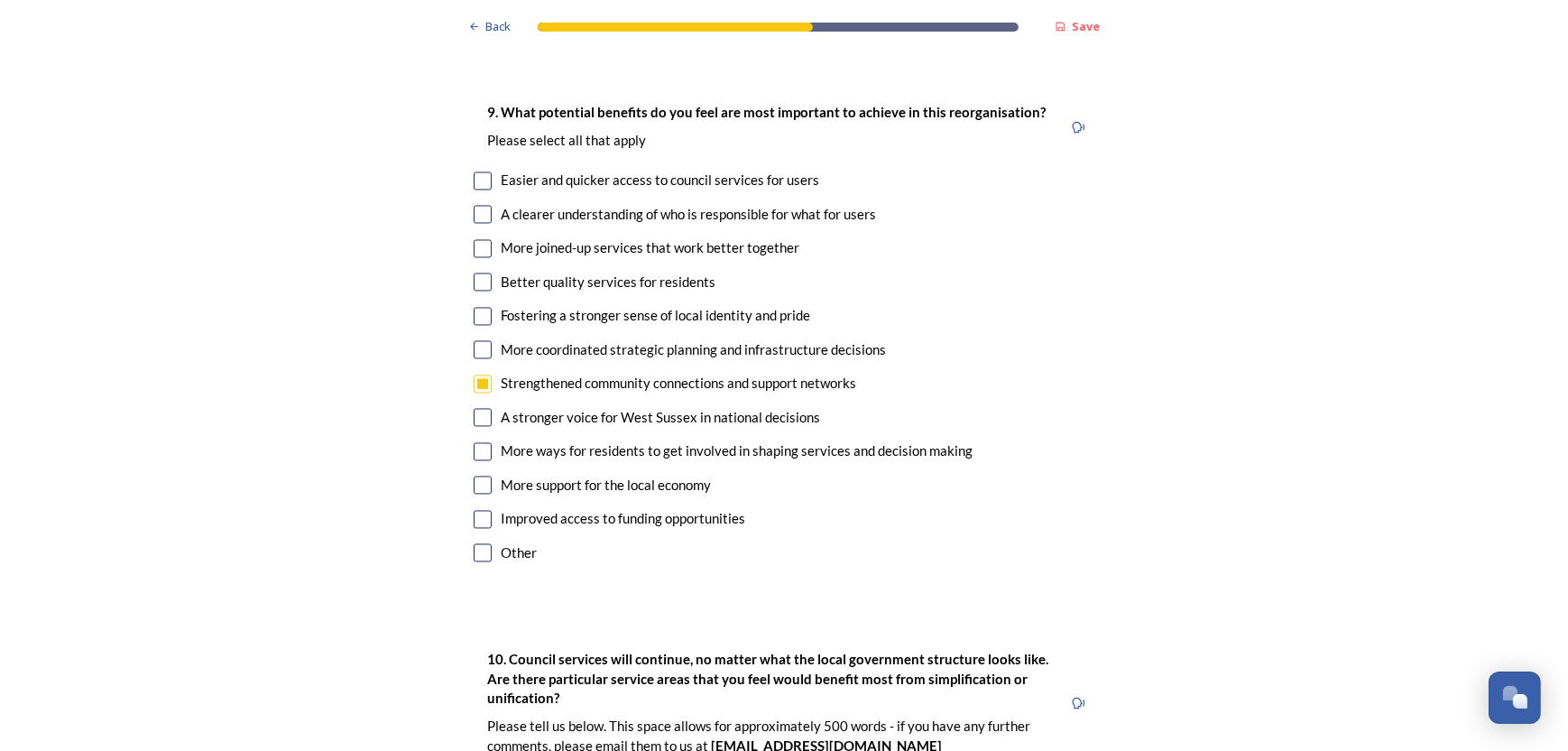
click at [490, 340] on div "More coordinated strategic planning and infrastructure decisions" at bounding box center [784, 350] width 621 height 20
checkbox input "true"
click at [477, 308] on input "checkbox" at bounding box center [482, 317] width 18 height 18
checkbox input "true"
click at [480, 273] on input "checkbox" at bounding box center [482, 282] width 18 height 18
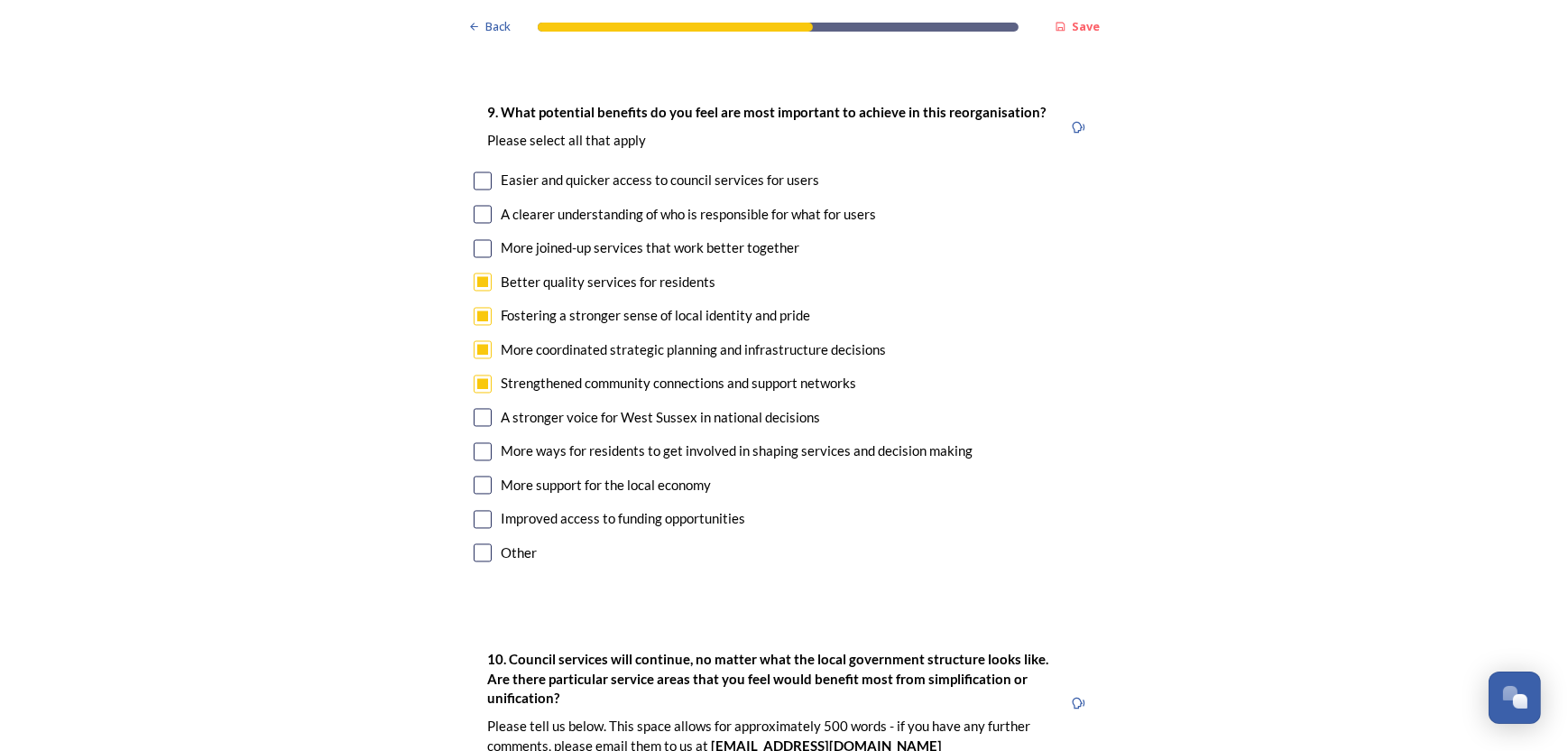
click at [480, 273] on input "checkbox" at bounding box center [482, 282] width 18 height 18
checkbox input "false"
click at [475, 172] on input "checkbox" at bounding box center [482, 181] width 18 height 18
checkbox input "true"
click at [480, 205] on input "checkbox" at bounding box center [482, 214] width 18 height 18
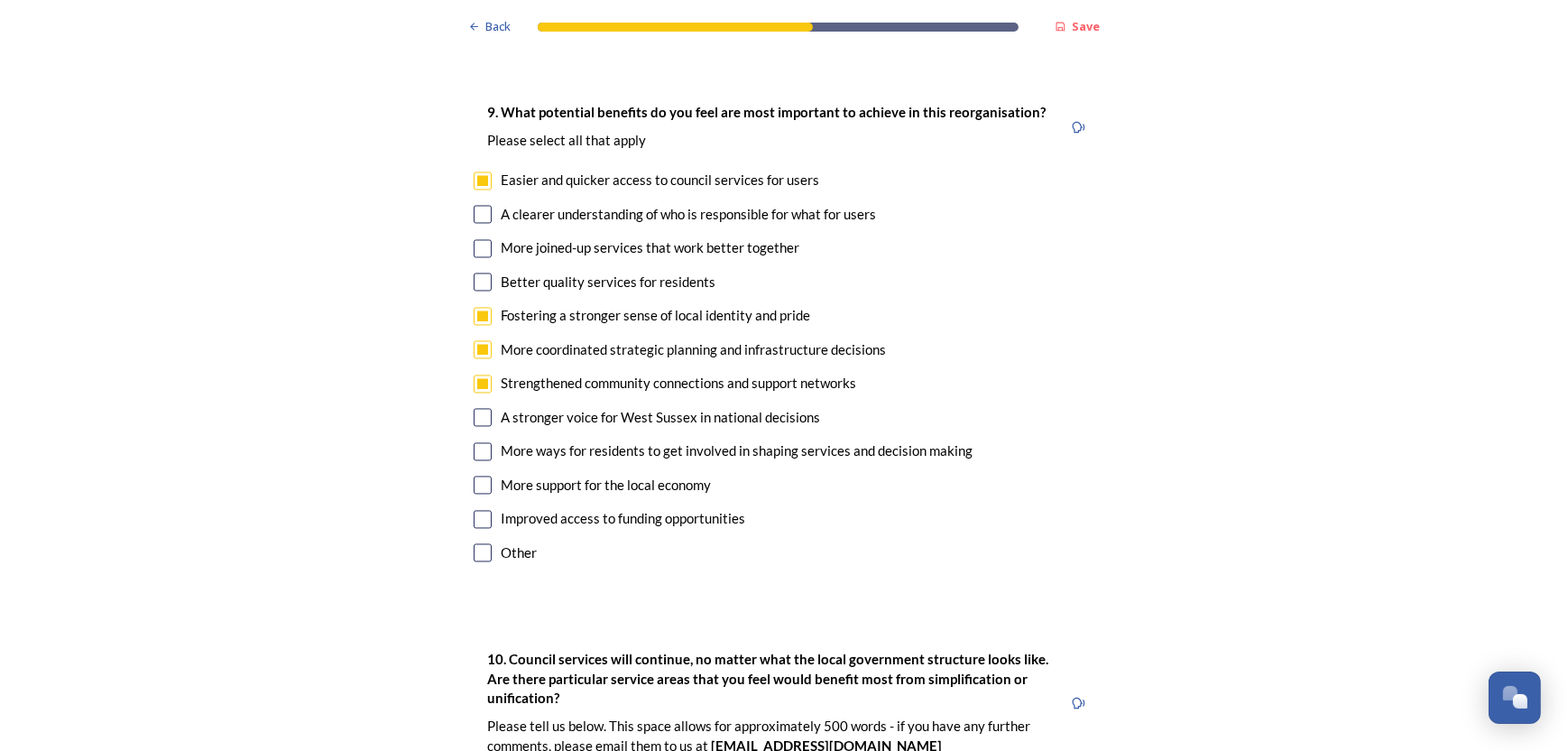
checkbox input "true"
click at [482, 240] on input "checkbox" at bounding box center [482, 249] width 18 height 18
checkbox input "true"
click at [480, 273] on input "checkbox" at bounding box center [482, 282] width 18 height 18
checkbox input "true"
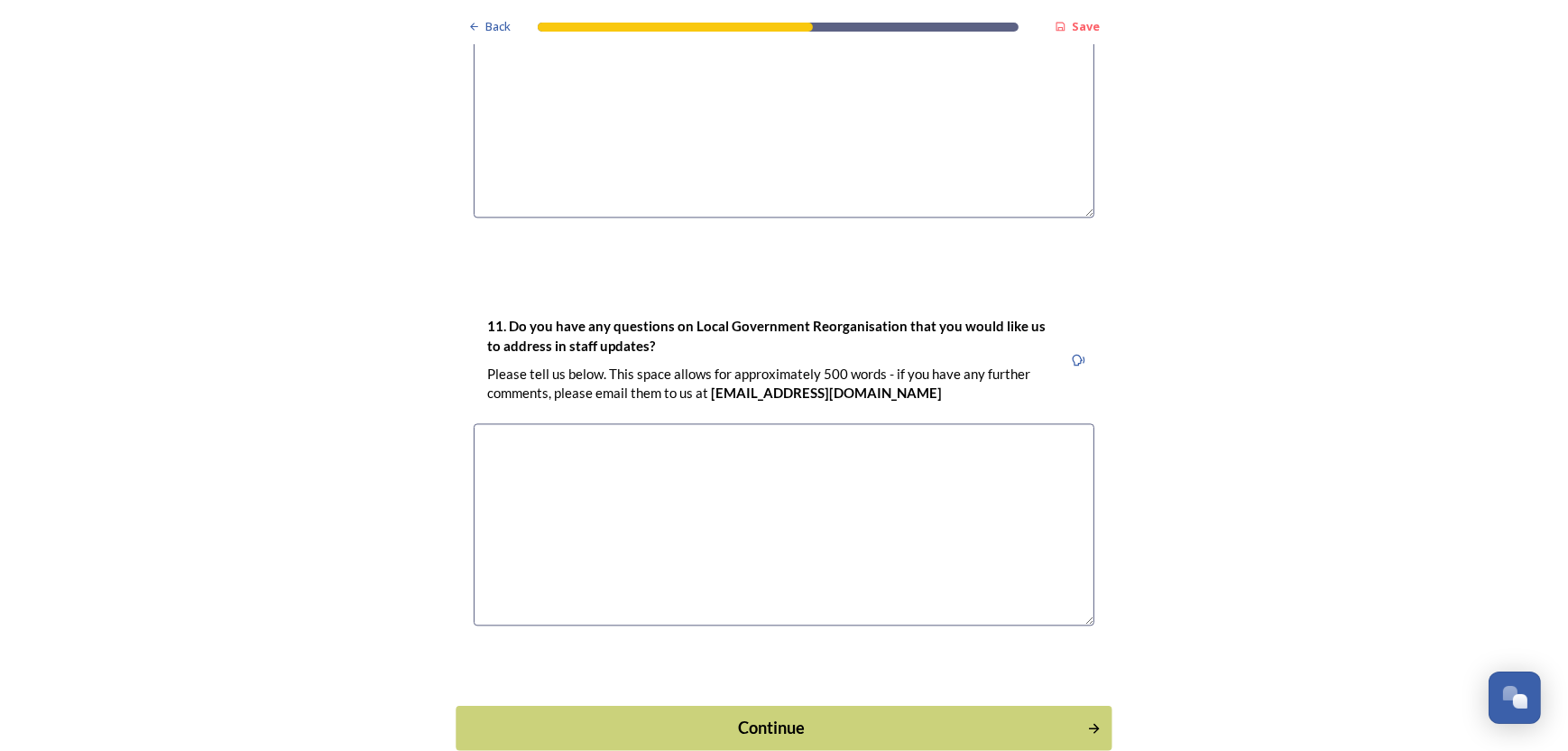
scroll to position [5067, 0]
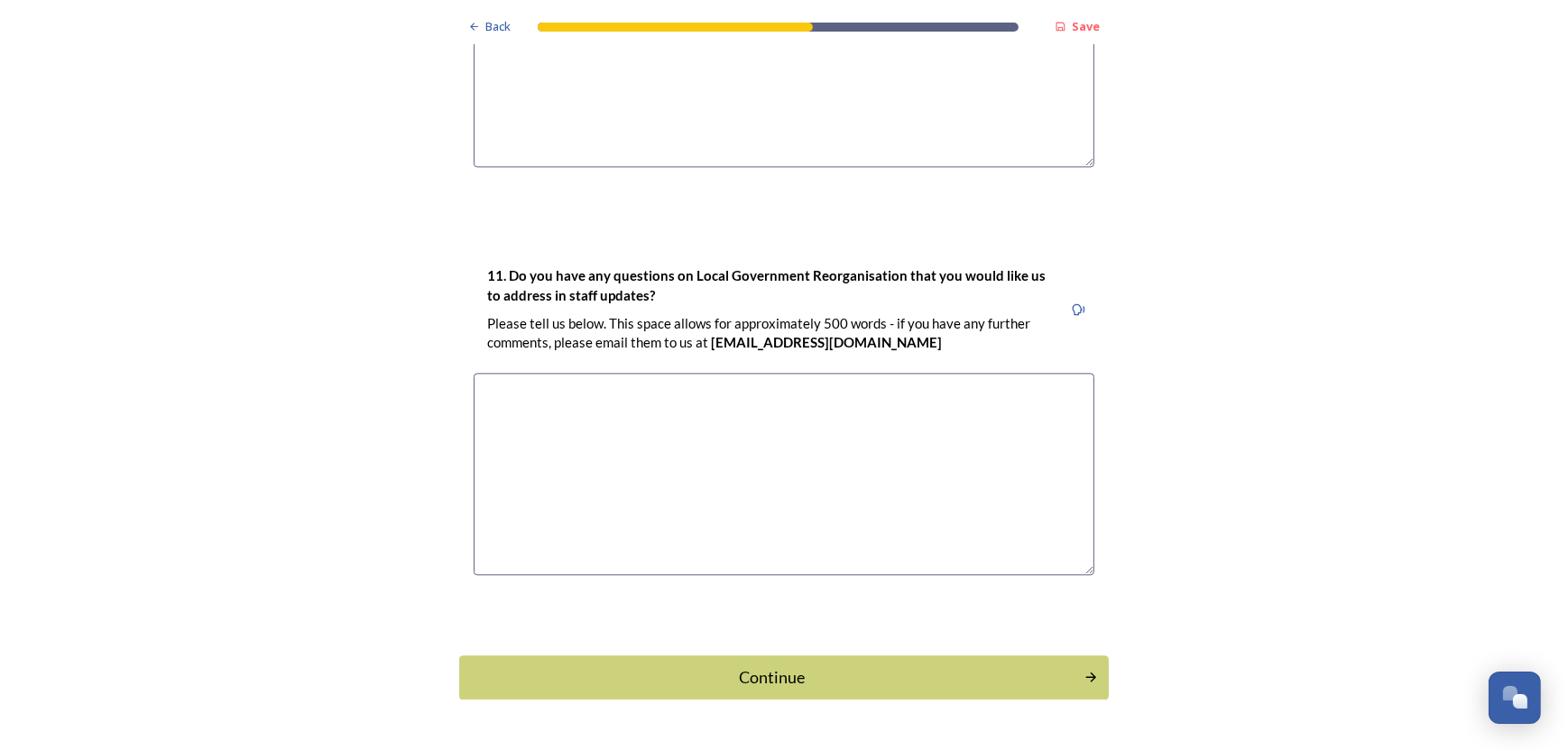
click at [765, 665] on div "Continue" at bounding box center [771, 676] width 605 height 24
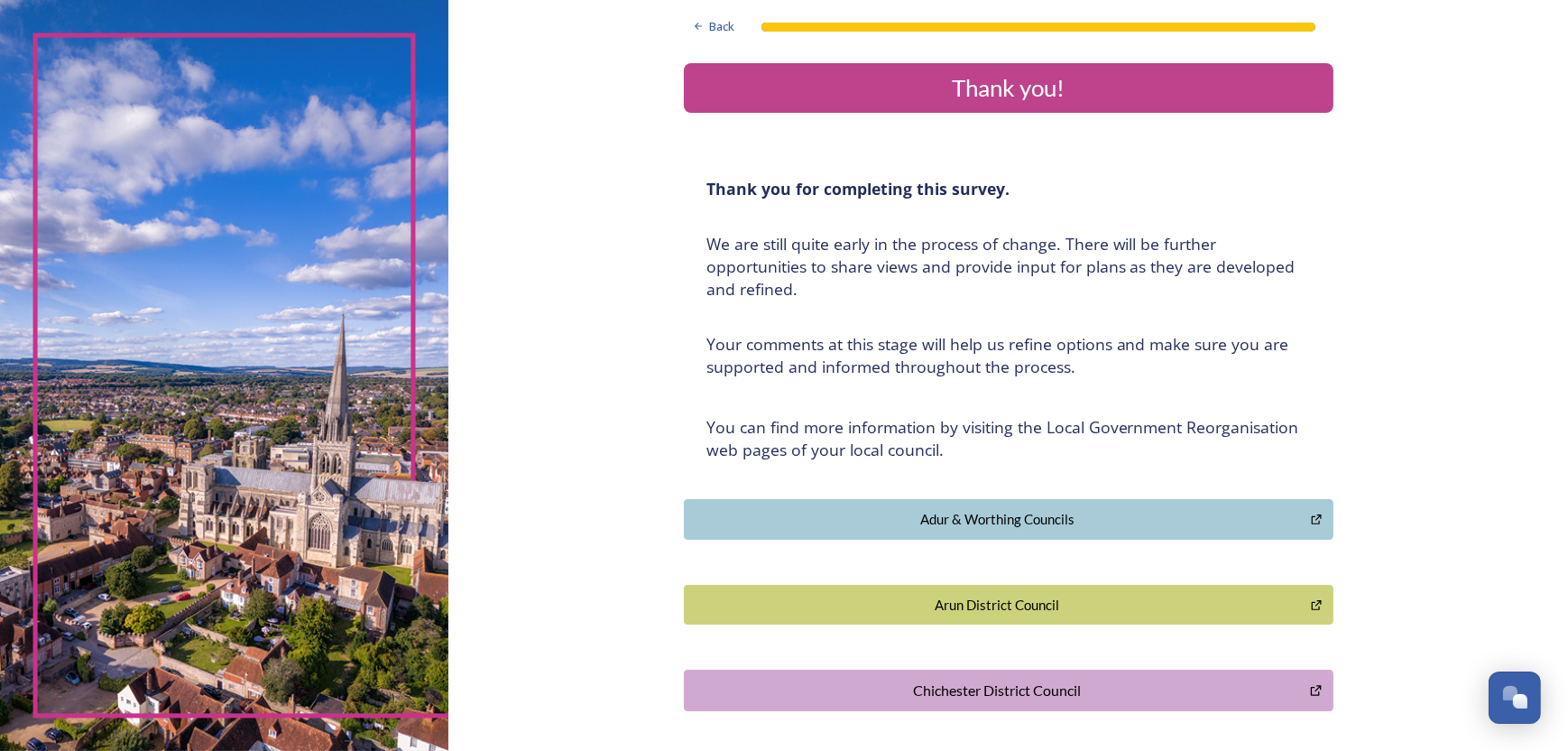
click at [1000, 605] on div "Arun District Council" at bounding box center [998, 605] width 608 height 20
